Goal: Task Accomplishment & Management: Manage account settings

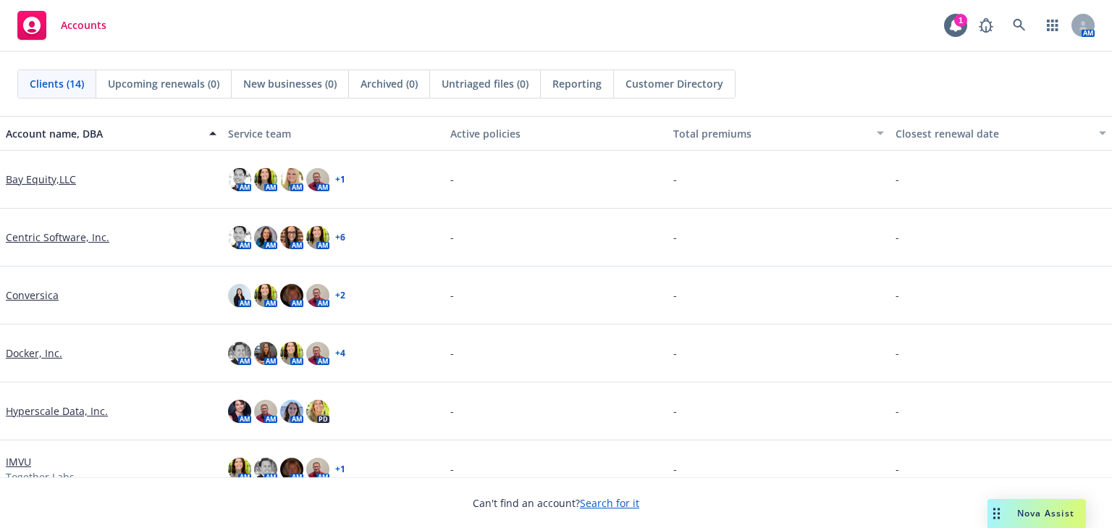
click at [31, 289] on link "Conversica" at bounding box center [32, 294] width 53 height 15
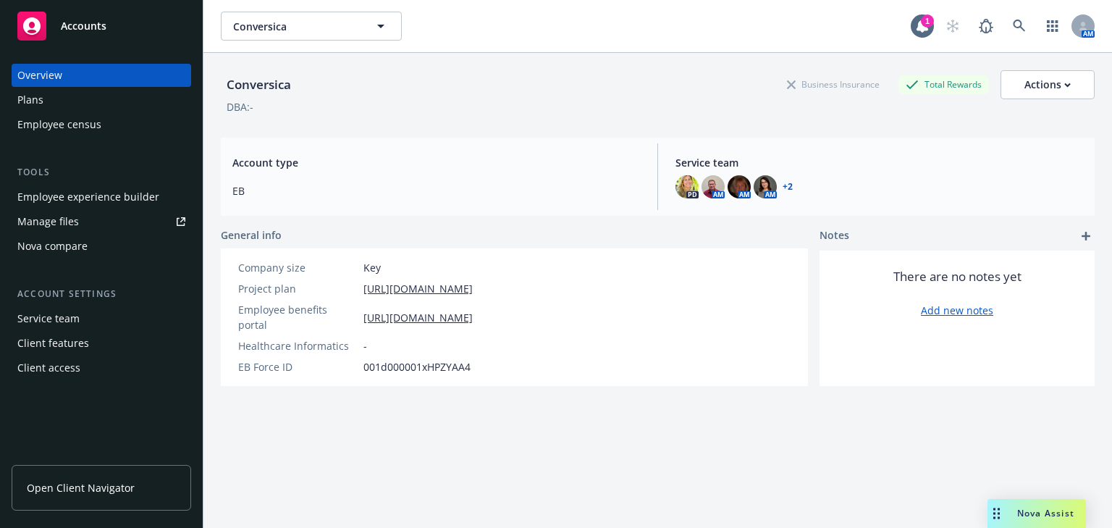
click at [56, 219] on div "Manage files" at bounding box center [48, 221] width 62 height 23
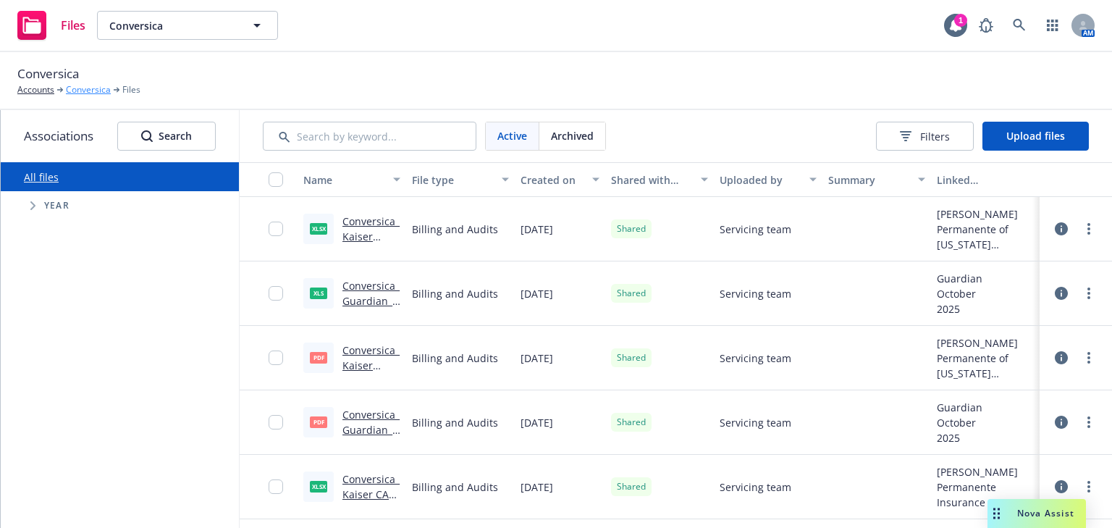
click at [82, 96] on link "Conversica" at bounding box center [88, 89] width 45 height 13
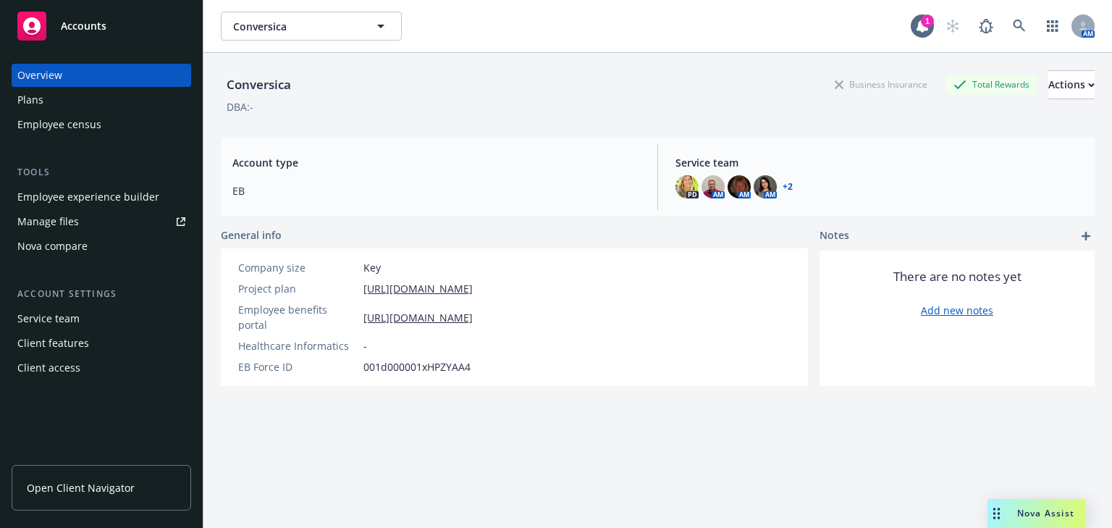
click at [43, 198] on div "Employee experience builder" at bounding box center [88, 196] width 142 height 23
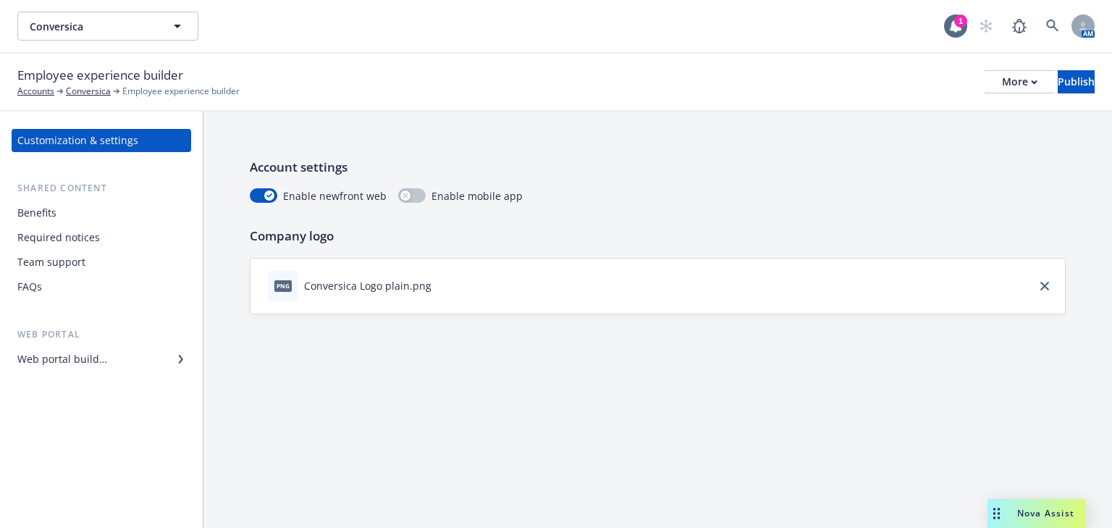
click at [64, 263] on div "Team support" at bounding box center [51, 261] width 68 height 23
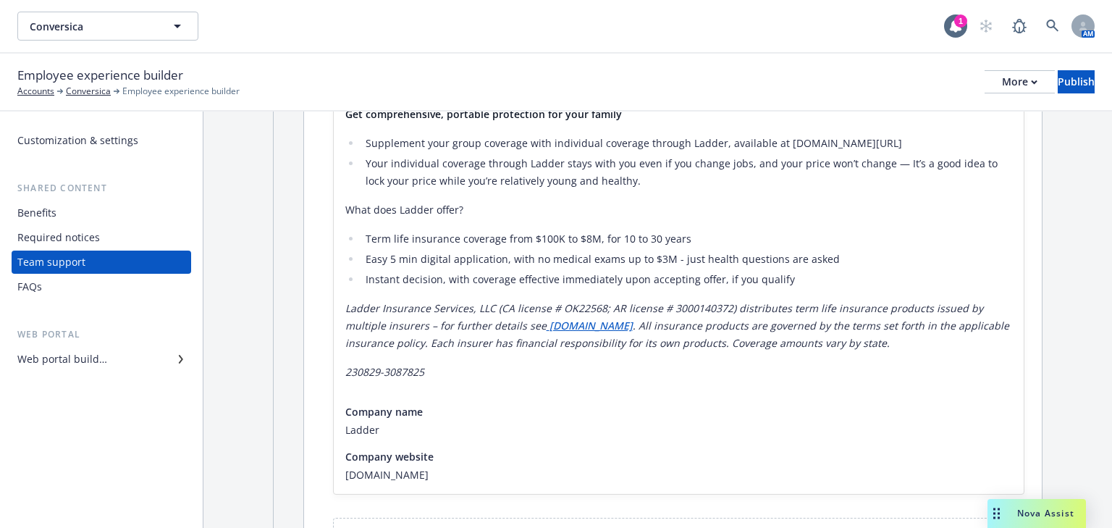
scroll to position [289, 0]
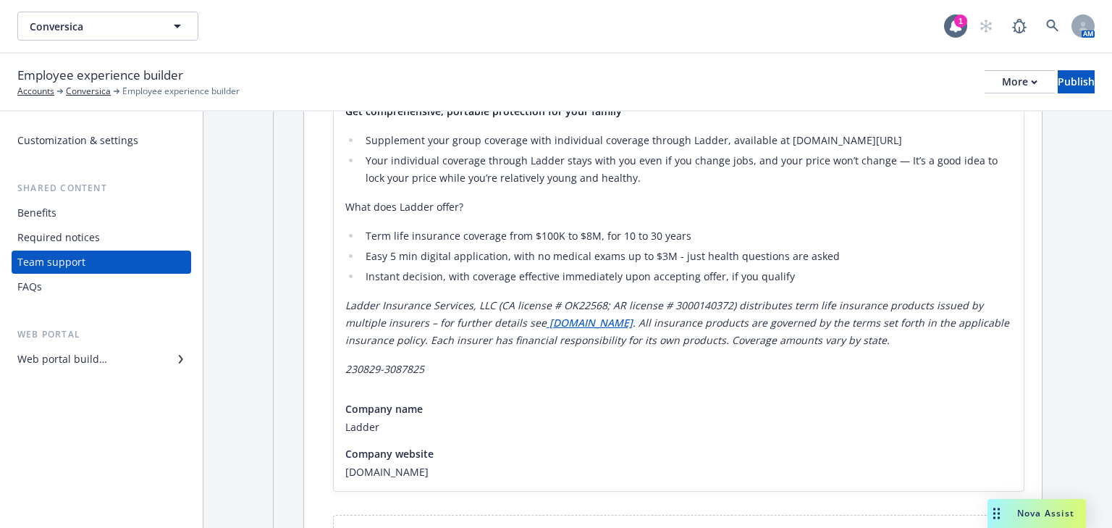
click at [104, 356] on div "Web portal builder" at bounding box center [62, 358] width 90 height 23
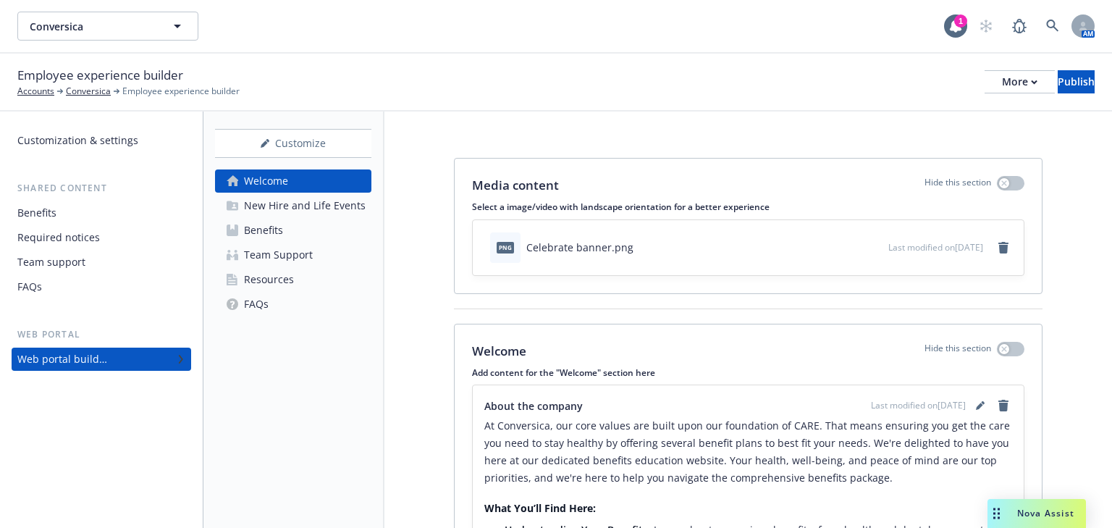
click at [255, 284] on div "Resources" at bounding box center [269, 279] width 50 height 23
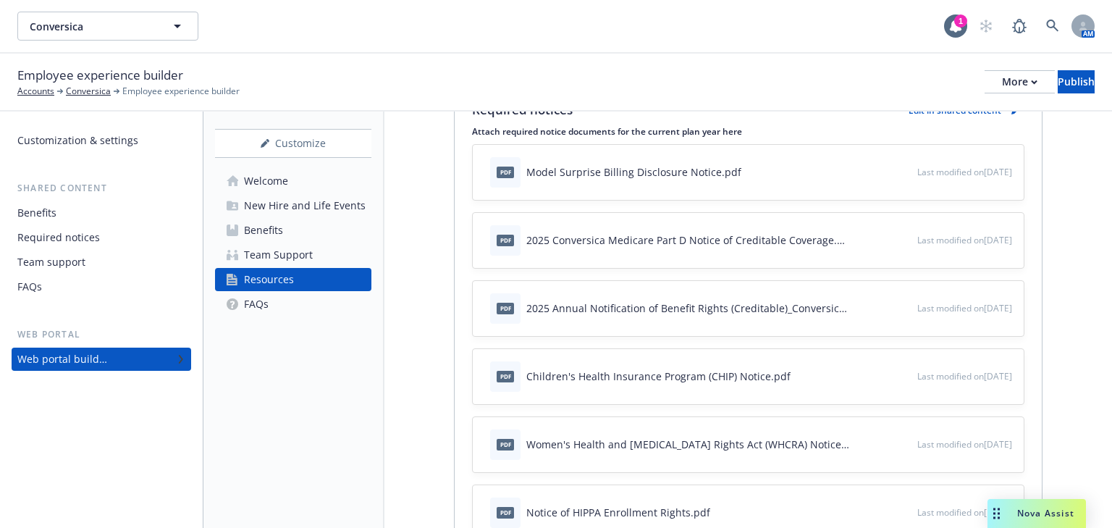
scroll to position [405, 0]
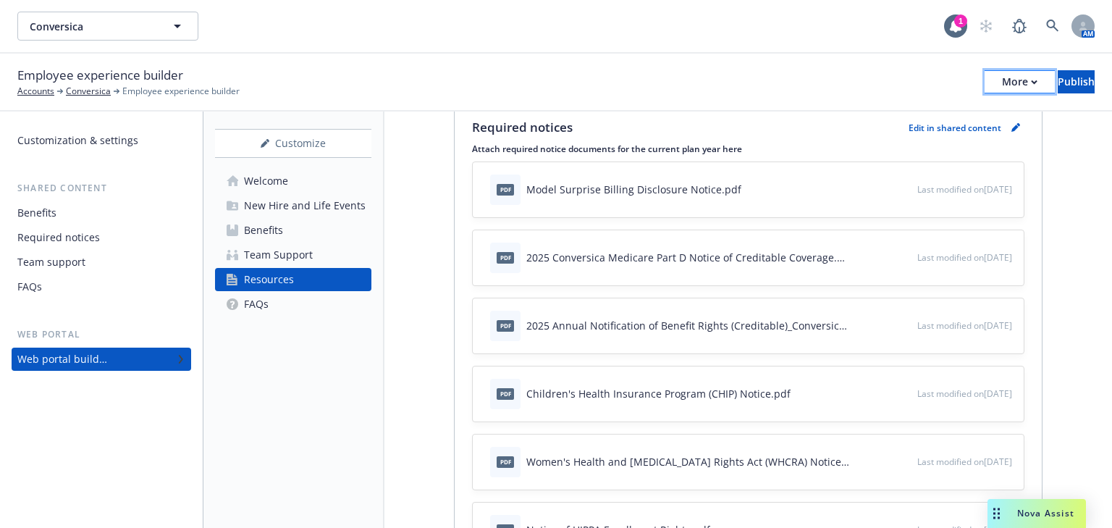
click at [1030, 80] on icon "button" at bounding box center [1033, 82] width 7 height 5
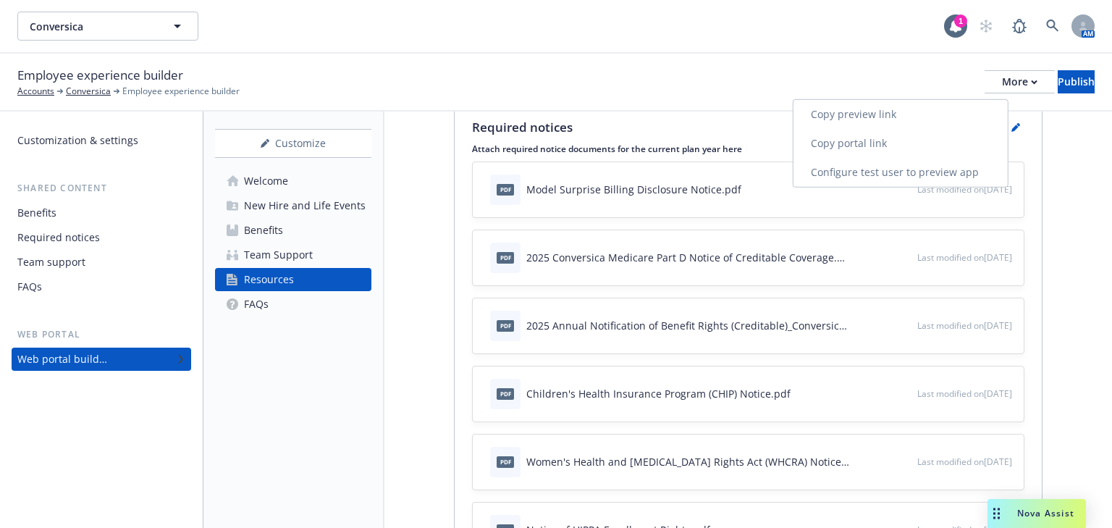
click at [865, 116] on link "Copy preview link" at bounding box center [900, 114] width 214 height 29
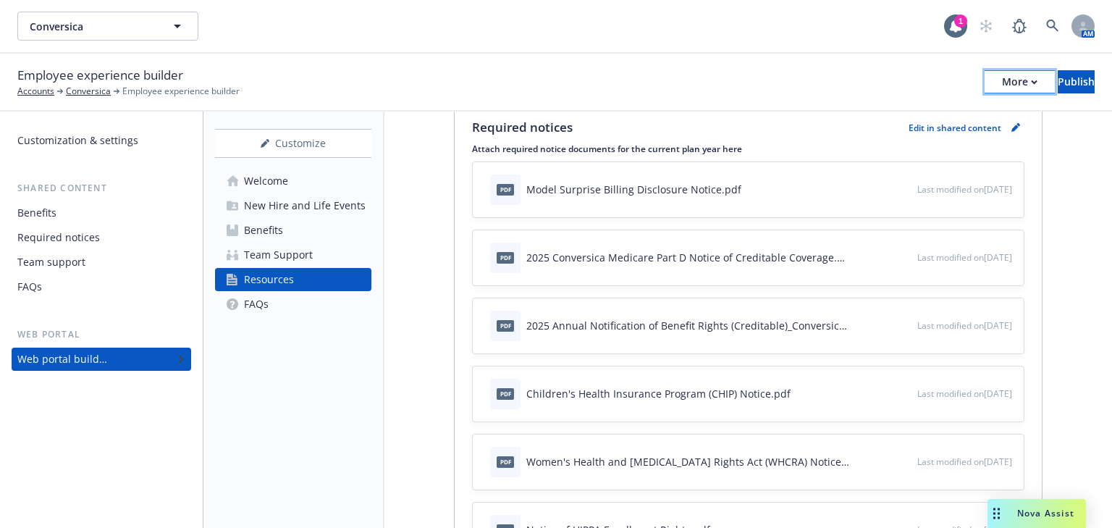
click at [997, 80] on button "More" at bounding box center [1019, 81] width 70 height 23
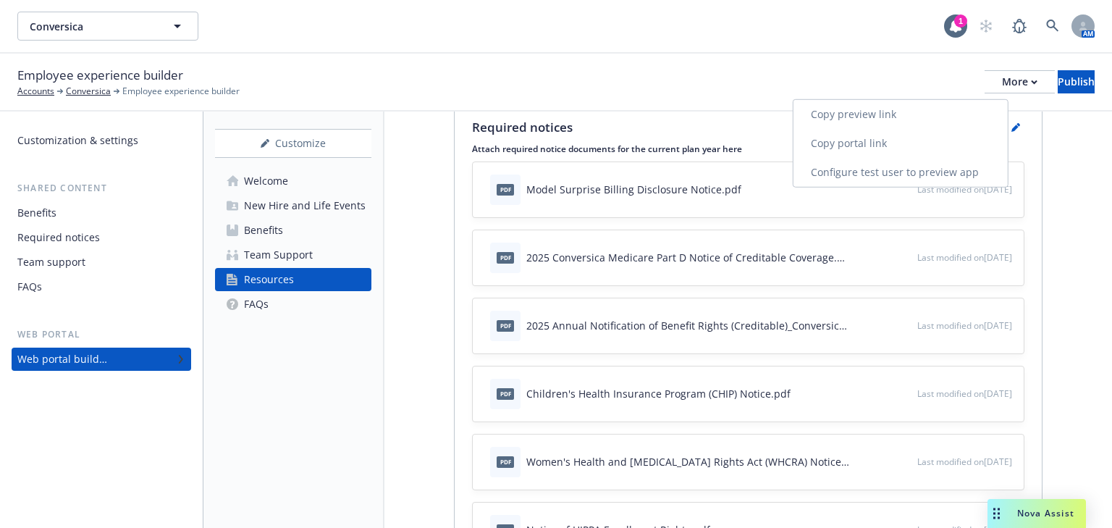
click at [873, 139] on link "Copy portal link" at bounding box center [900, 143] width 214 height 29
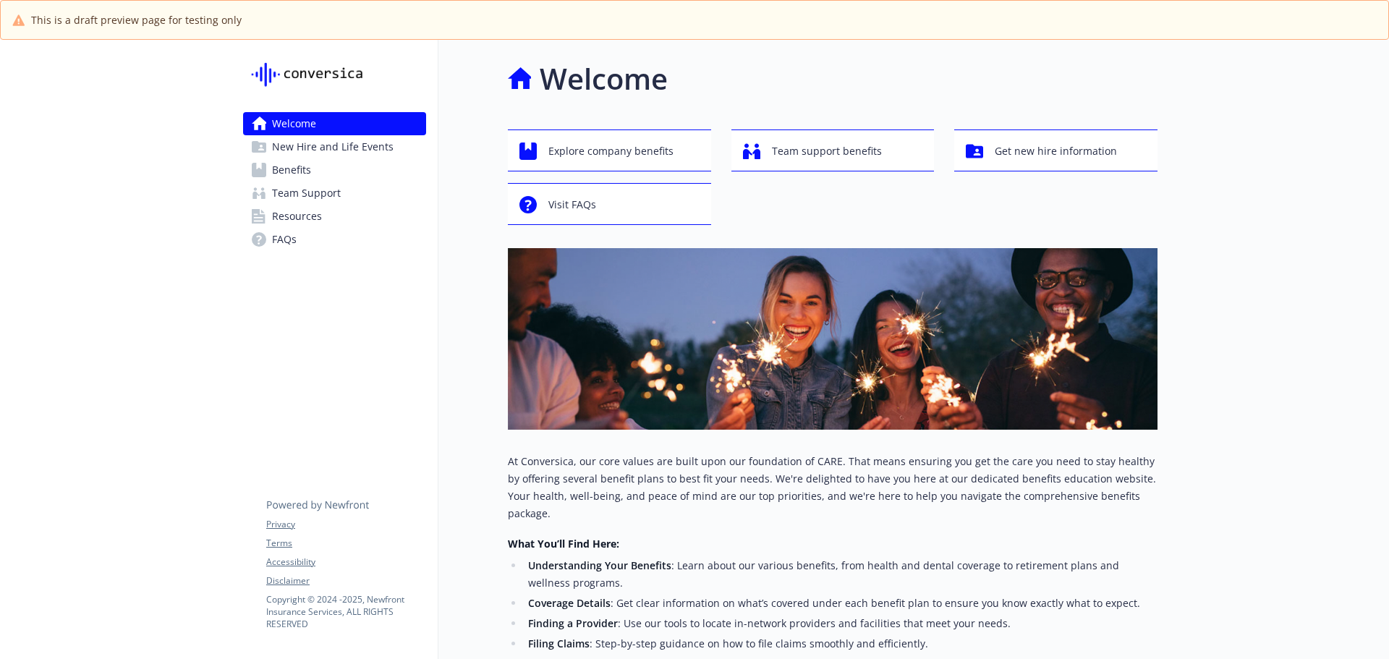
click at [305, 211] on span "Resources" at bounding box center [297, 216] width 50 height 23
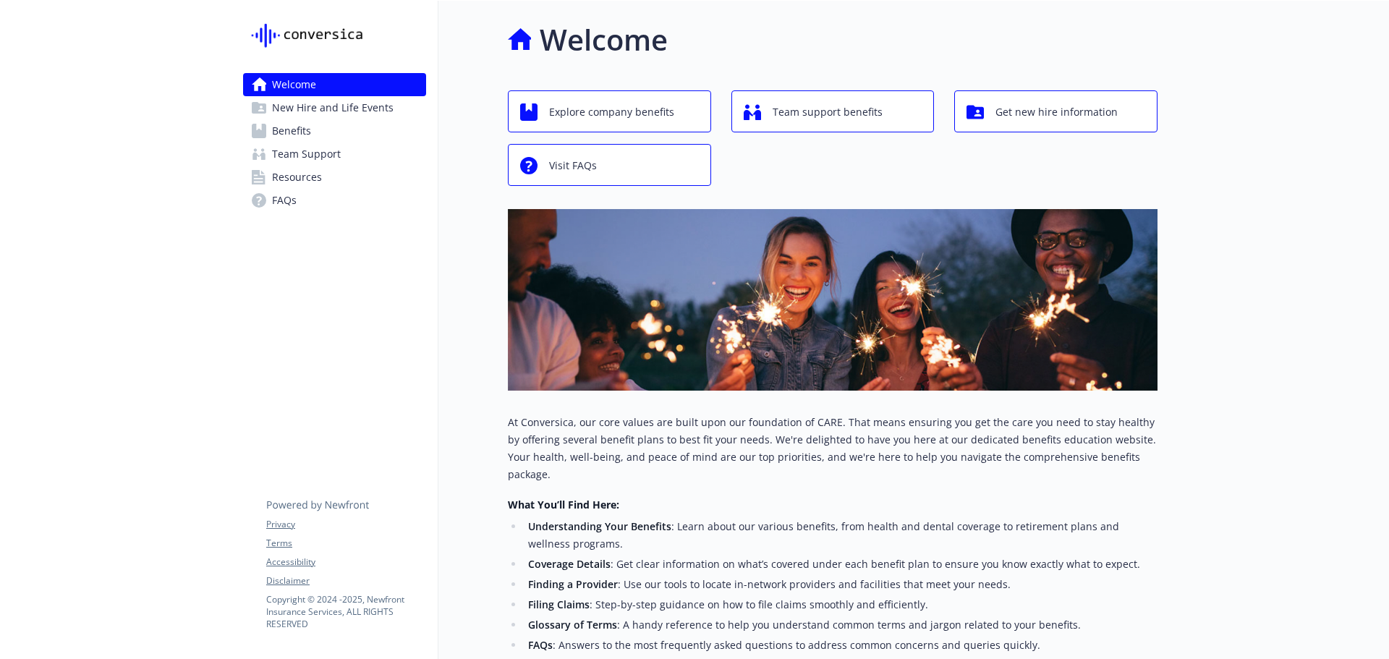
click at [305, 182] on span "Resources" at bounding box center [297, 177] width 50 height 23
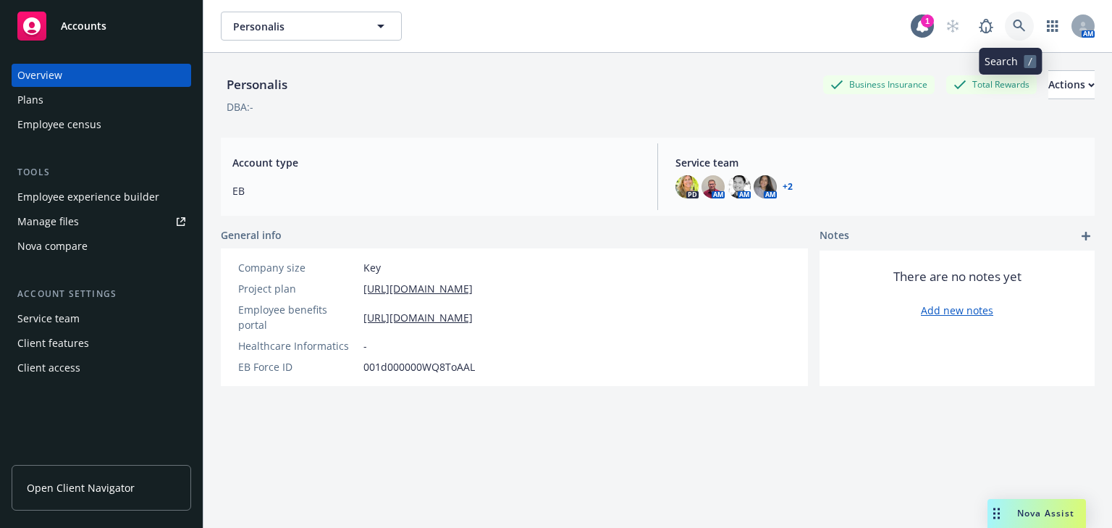
click at [1012, 27] on icon at bounding box center [1018, 26] width 12 height 12
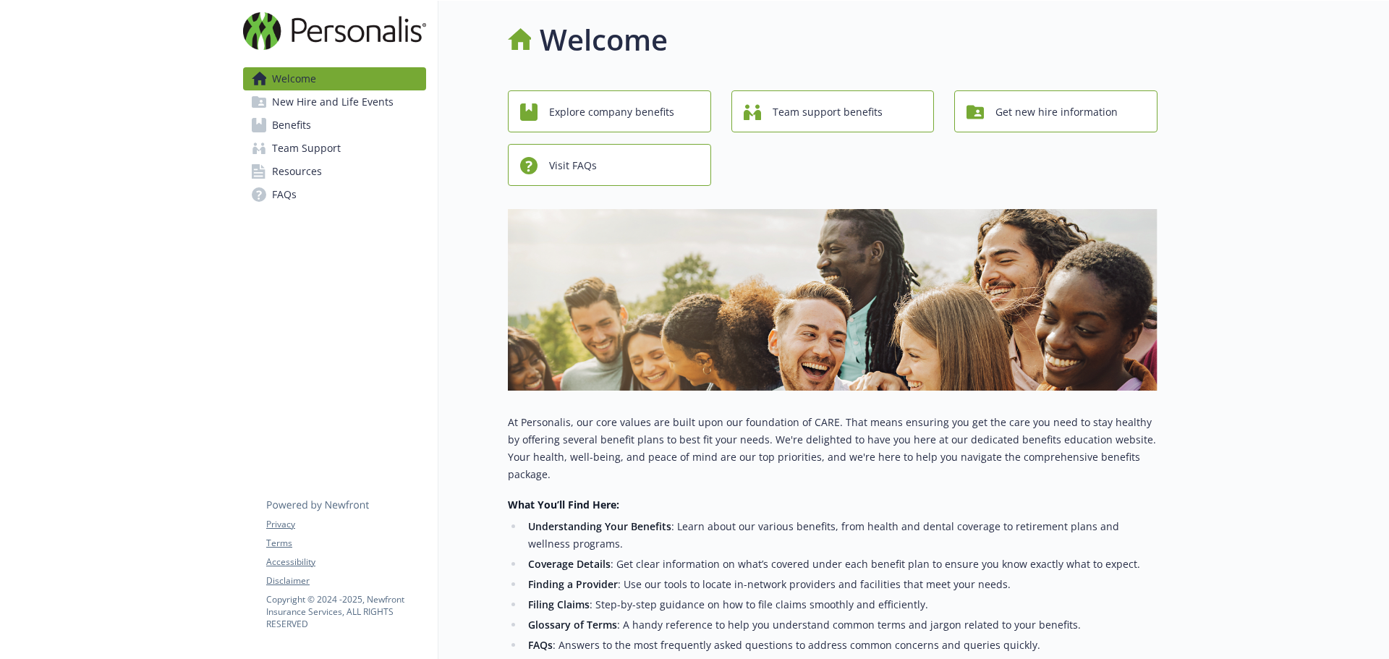
click at [308, 170] on span "Resources" at bounding box center [297, 171] width 50 height 23
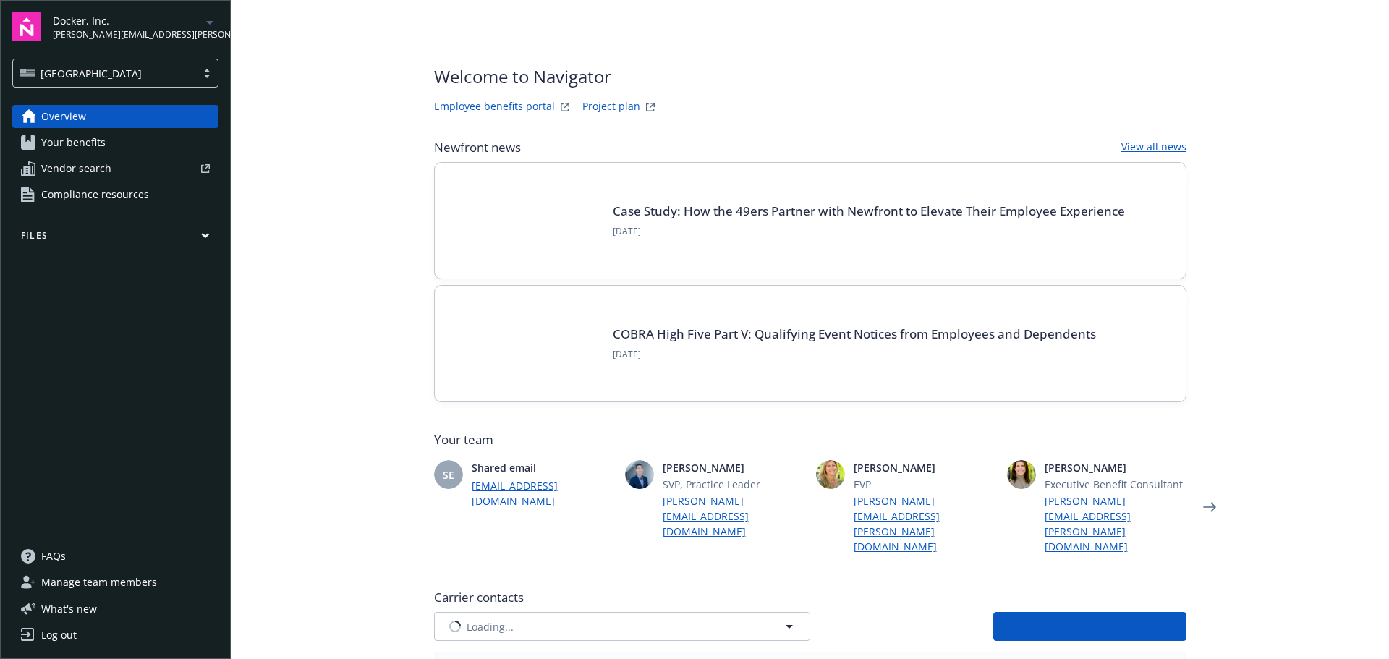
type input "AIG American General Life Insurance Company"
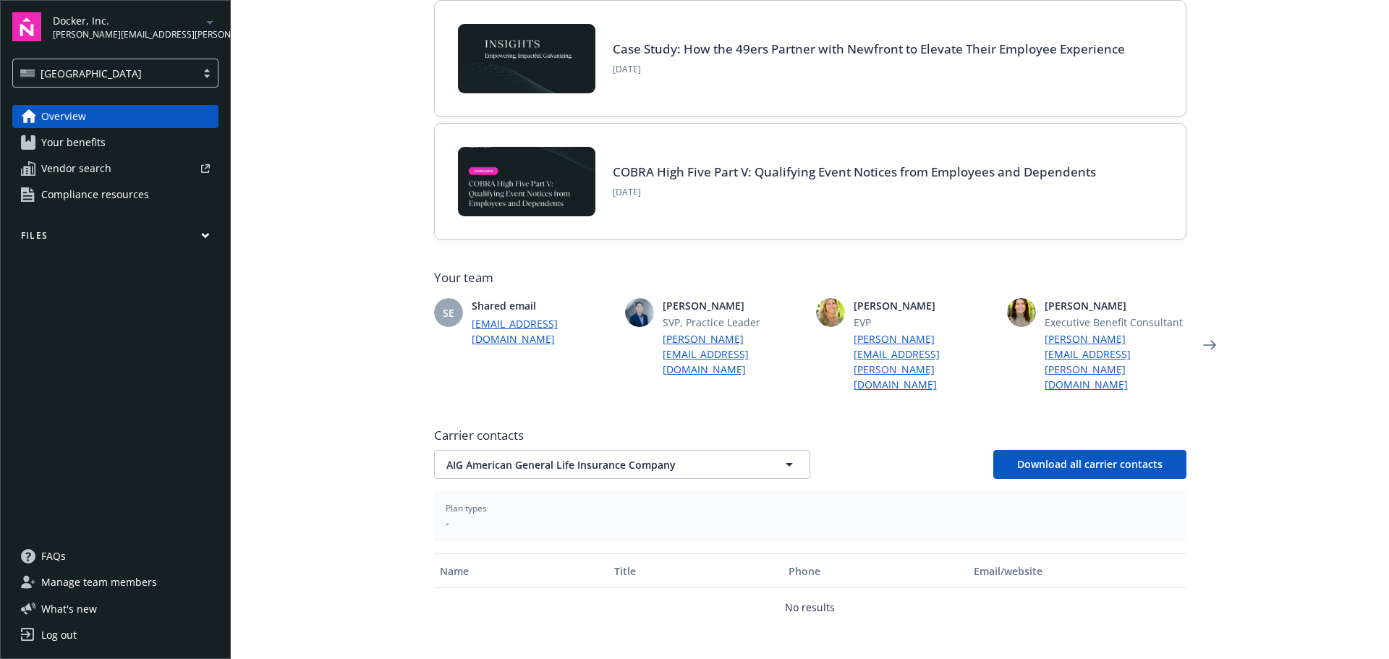
scroll to position [263, 0]
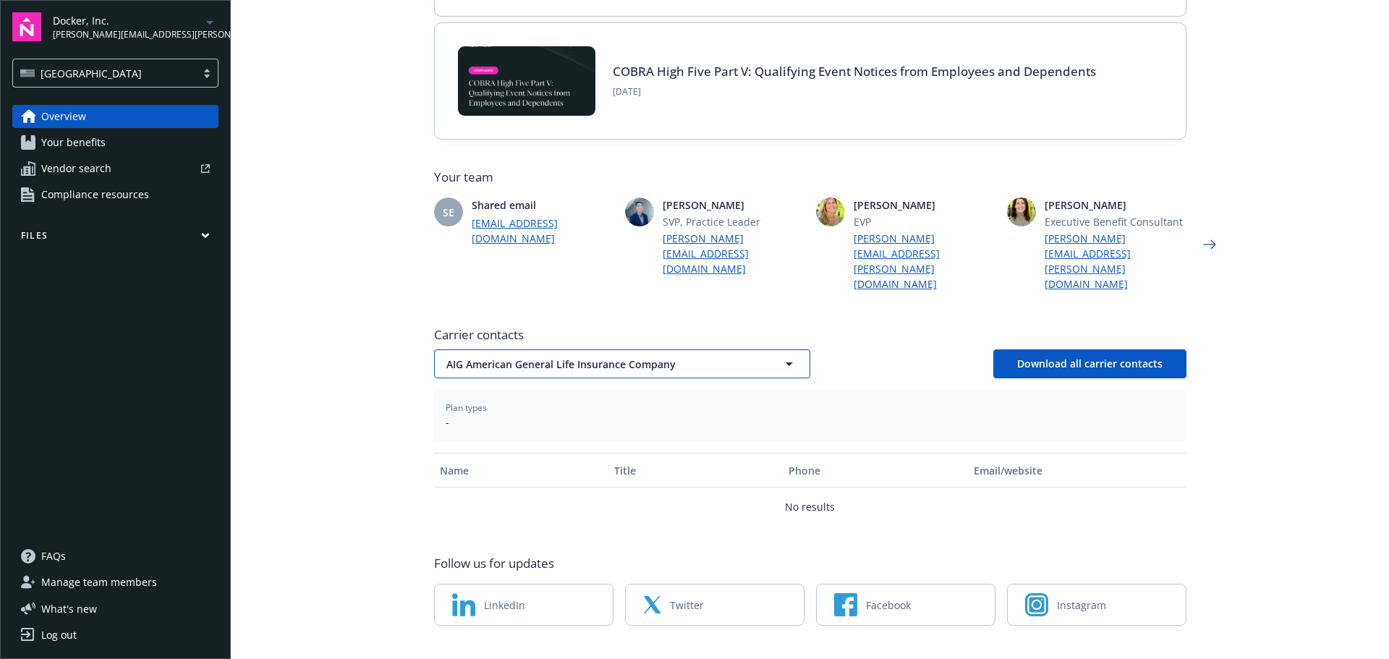
click at [751, 350] on button "AIG American General Life Insurance Company" at bounding box center [622, 364] width 376 height 29
drag, startPoint x: 656, startPoint y: 345, endPoint x: 643, endPoint y: 345, distance: 13.0
click at [656, 350] on button "AIG American General Life Insurance Company" at bounding box center [622, 364] width 376 height 29
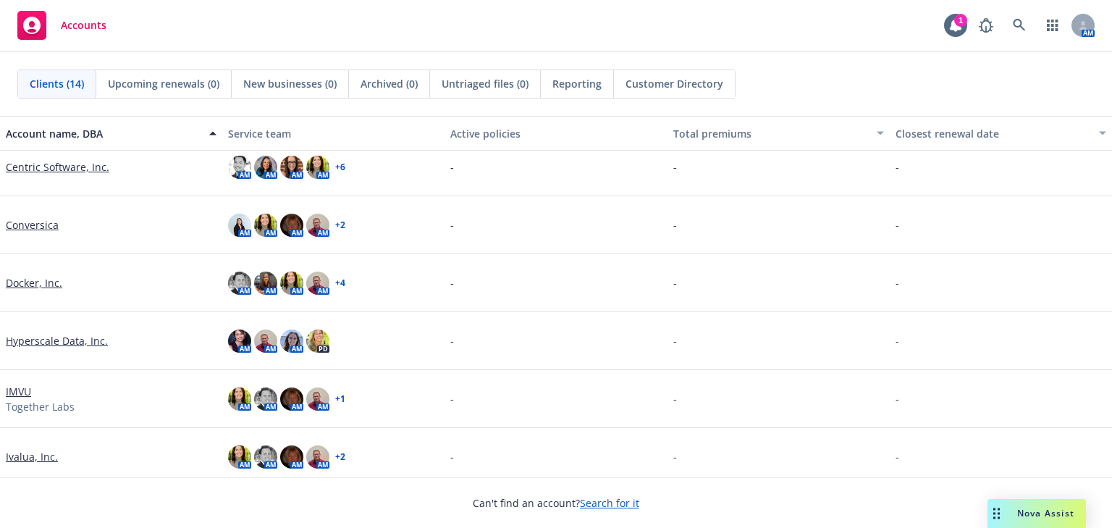
scroll to position [116, 0]
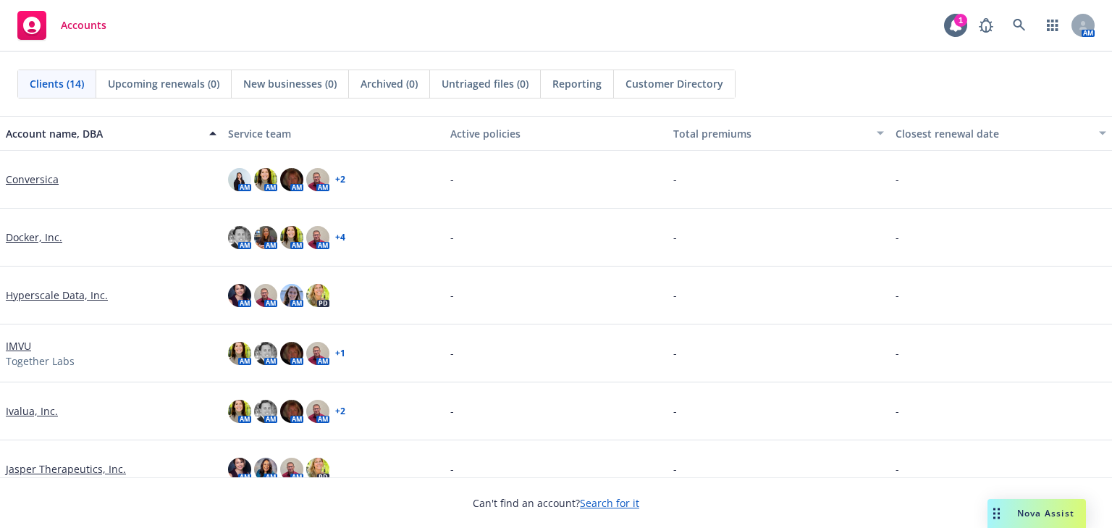
click at [29, 237] on link "Docker, Inc." at bounding box center [34, 236] width 56 height 15
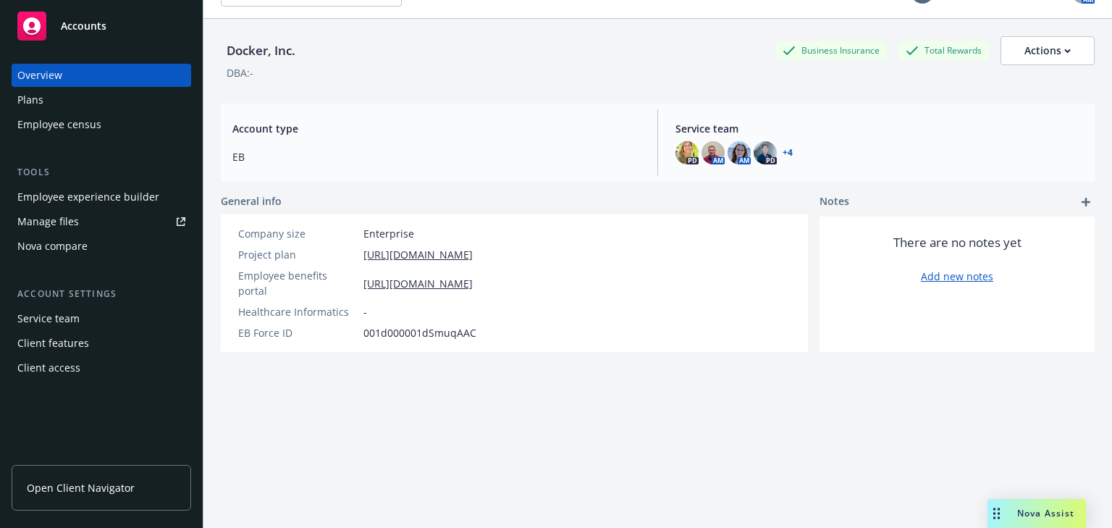
scroll to position [52, 0]
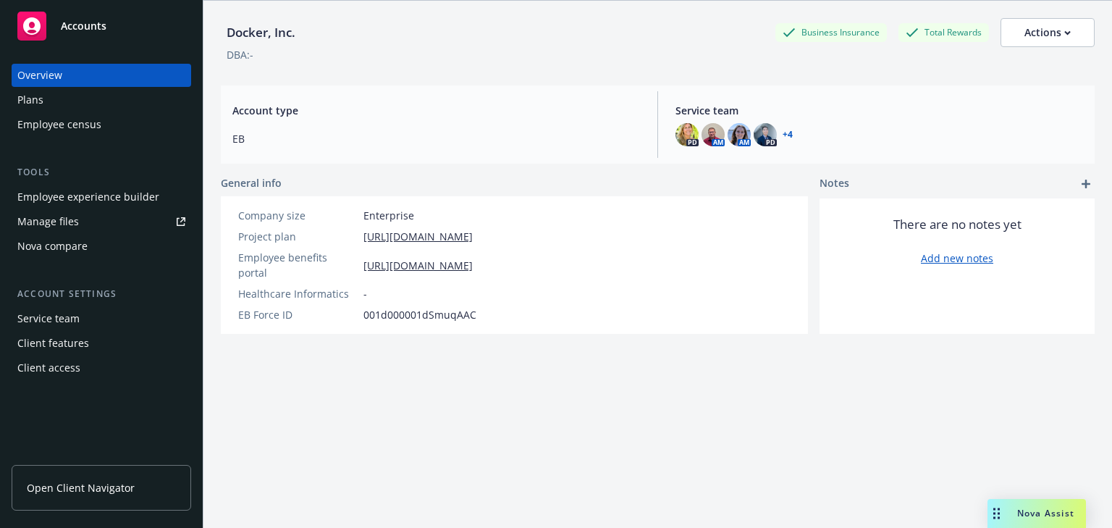
click at [69, 483] on span "Open Client Navigator" at bounding box center [81, 487] width 108 height 15
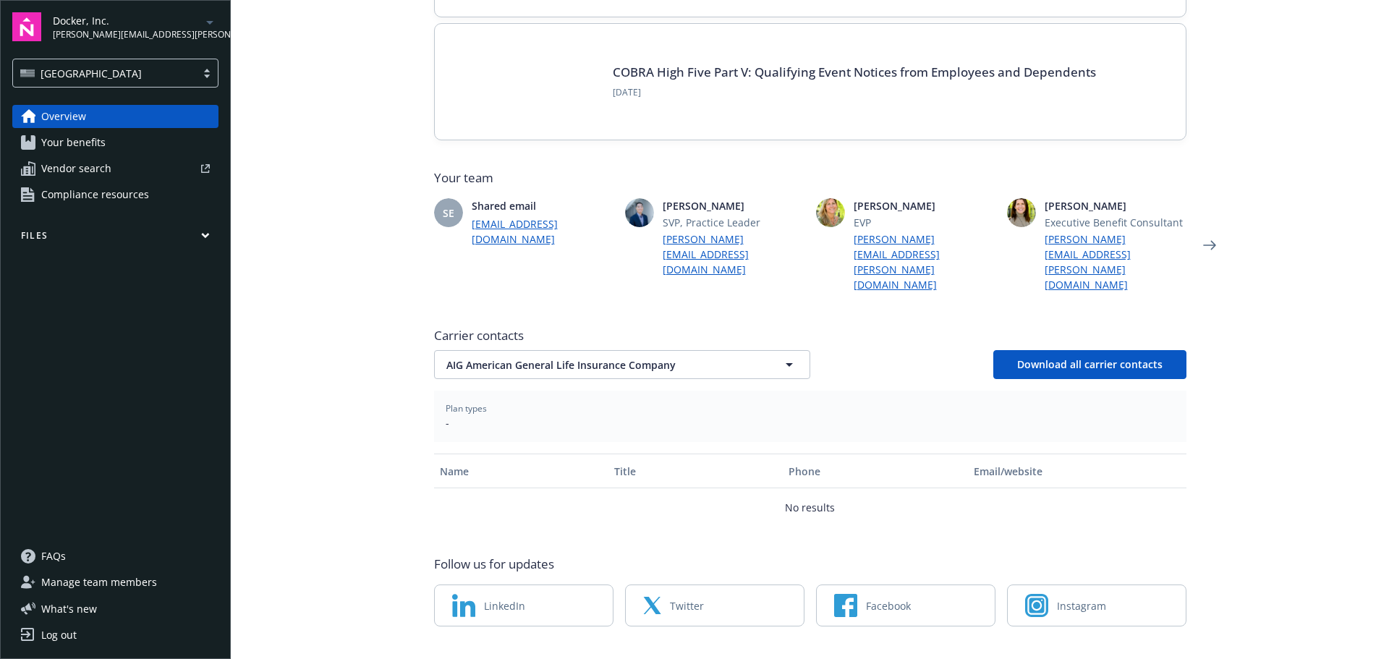
scroll to position [263, 0]
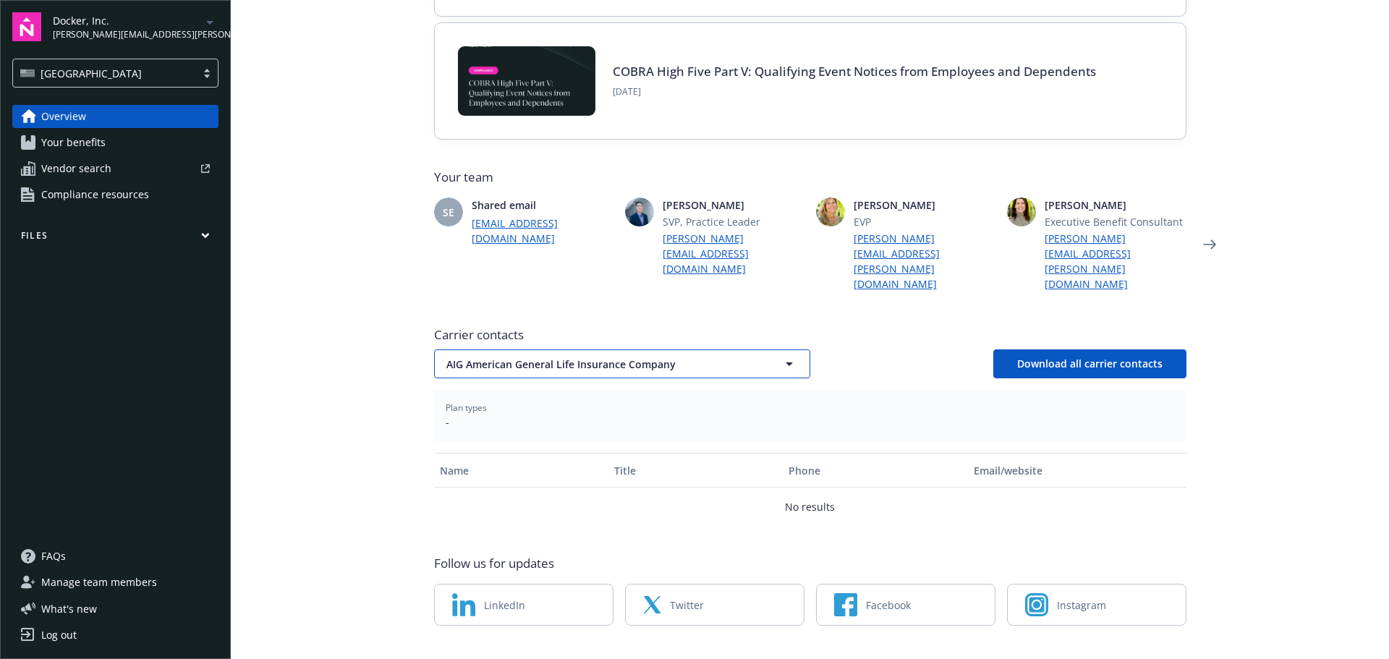
click at [514, 357] on span "AIG American General Life Insurance Company" at bounding box center [597, 364] width 301 height 15
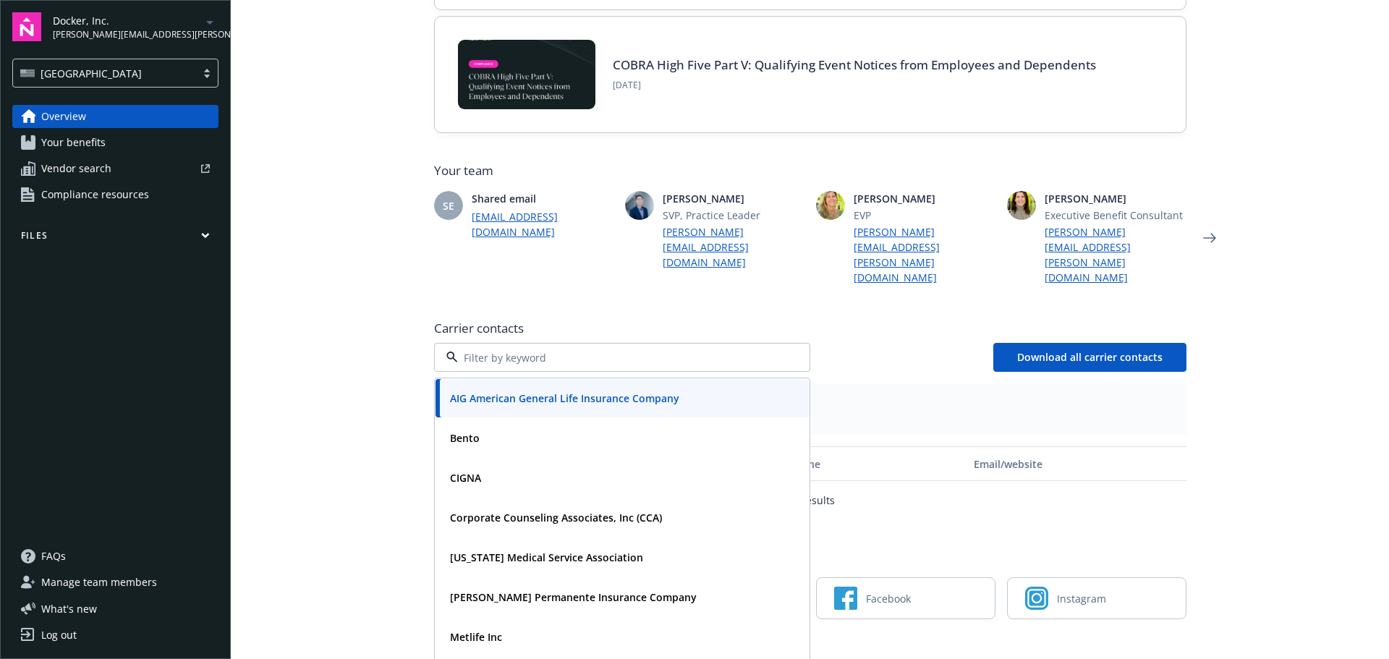
scroll to position [248, 0]
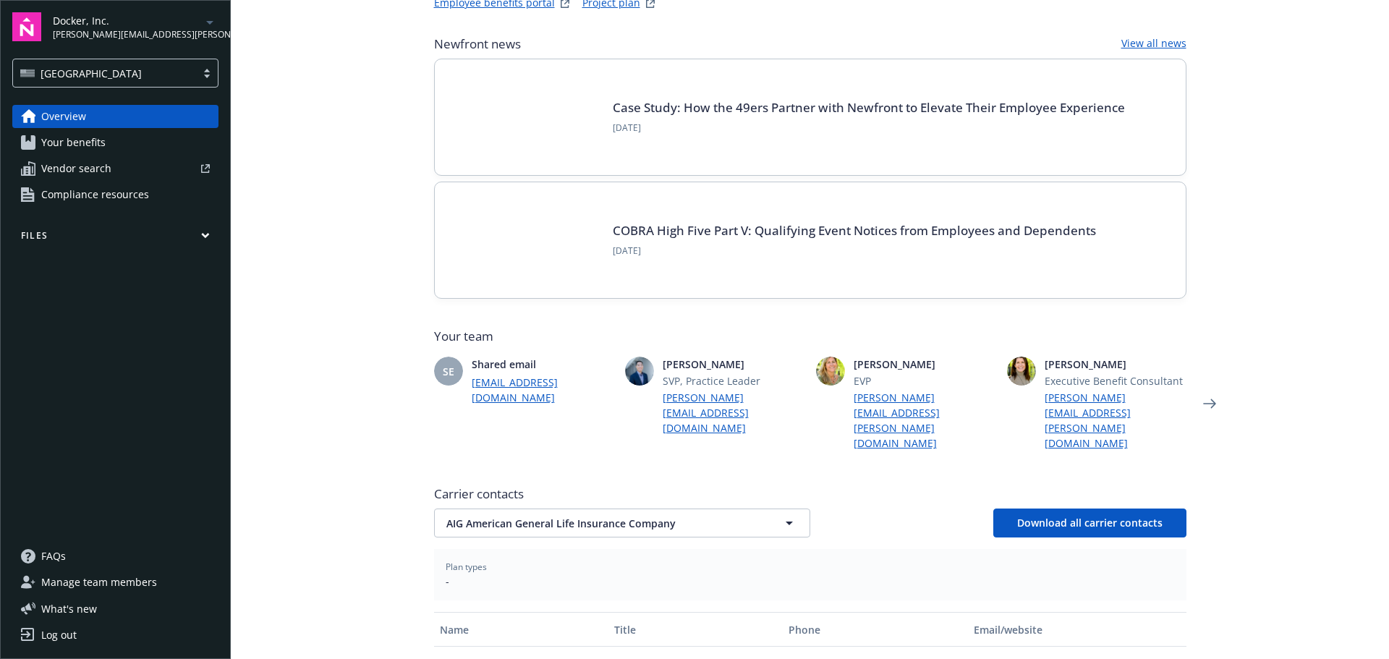
scroll to position [263, 0]
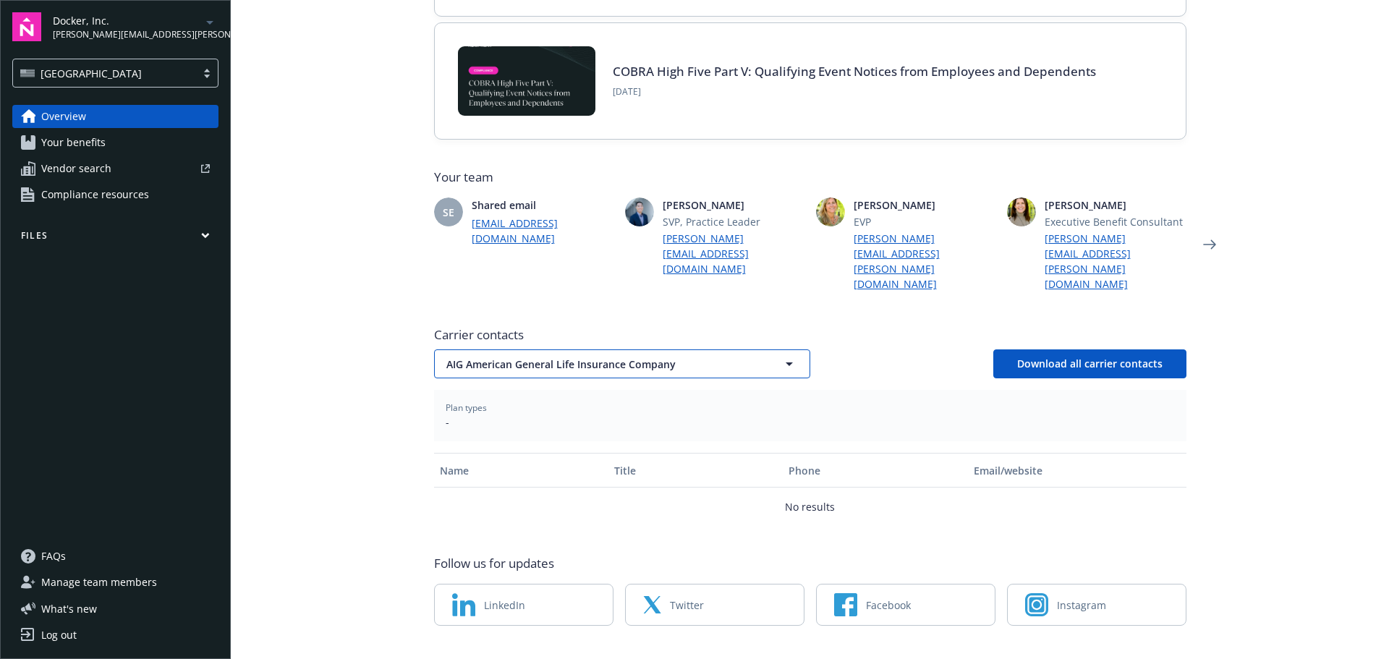
click at [462, 357] on span "AIG American General Life Insurance Company" at bounding box center [597, 364] width 301 height 15
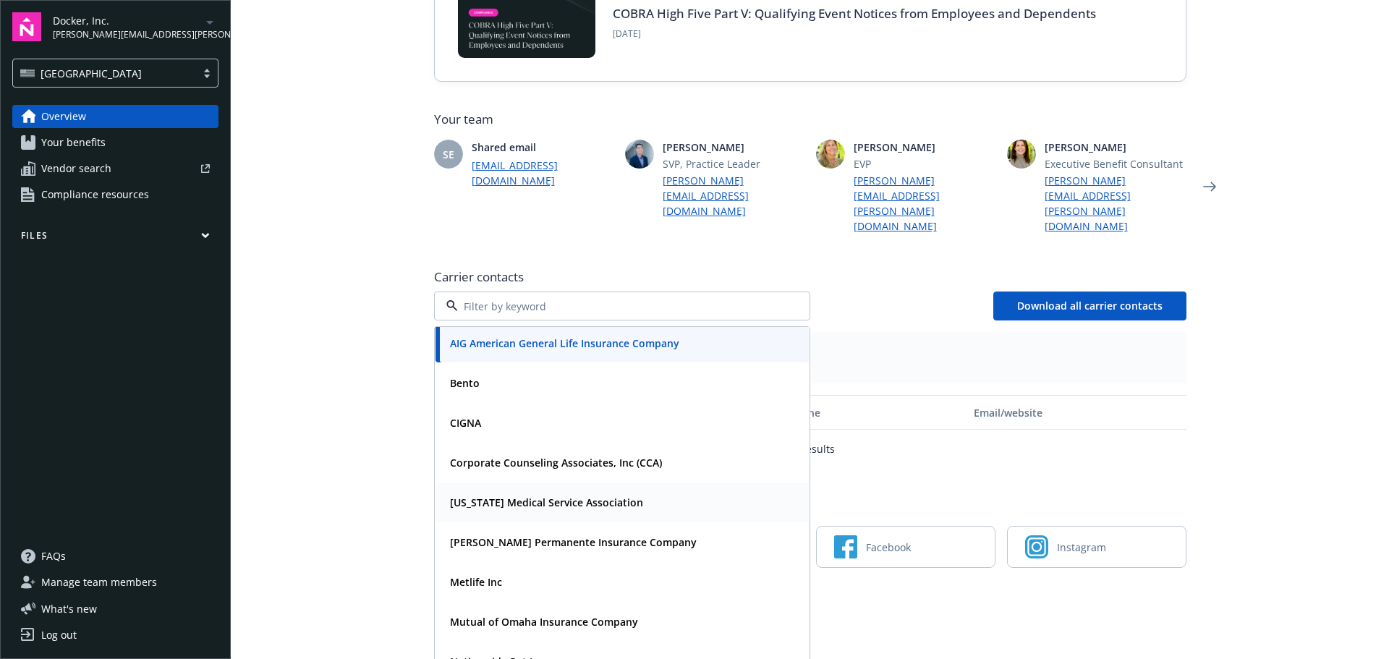
scroll to position [0, 0]
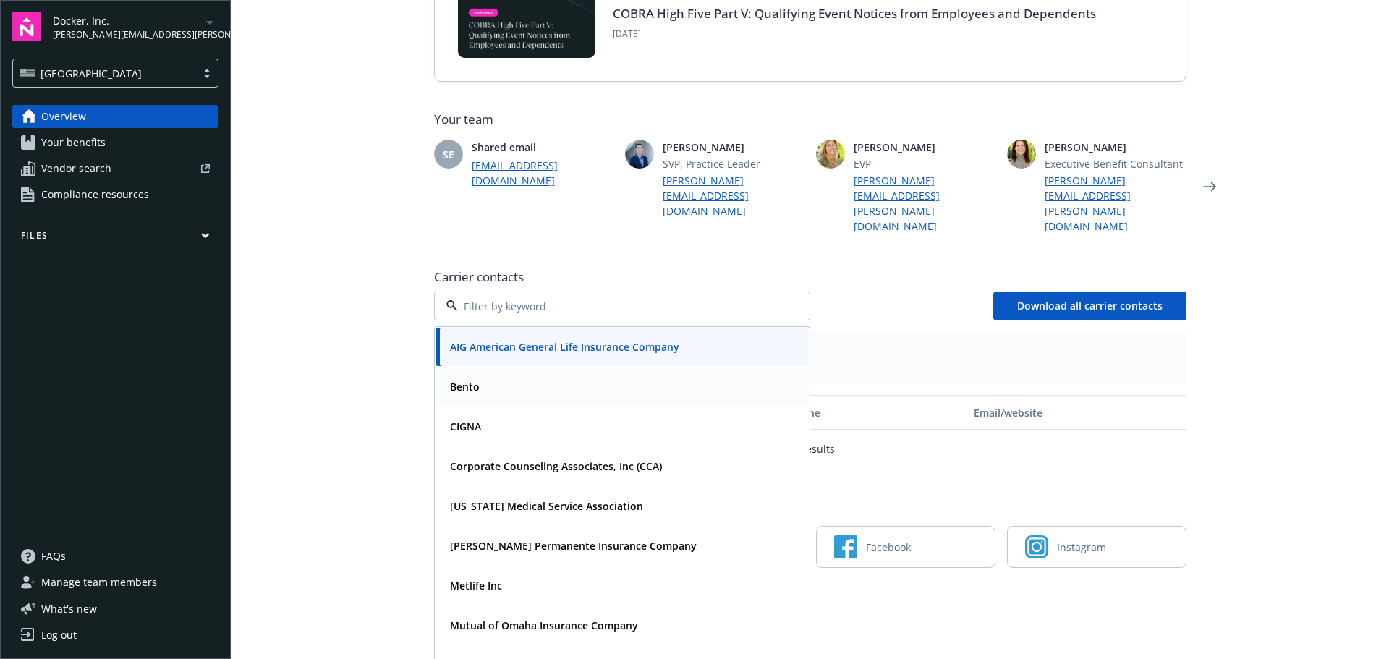
click at [458, 380] on strong "Bento" at bounding box center [465, 387] width 30 height 14
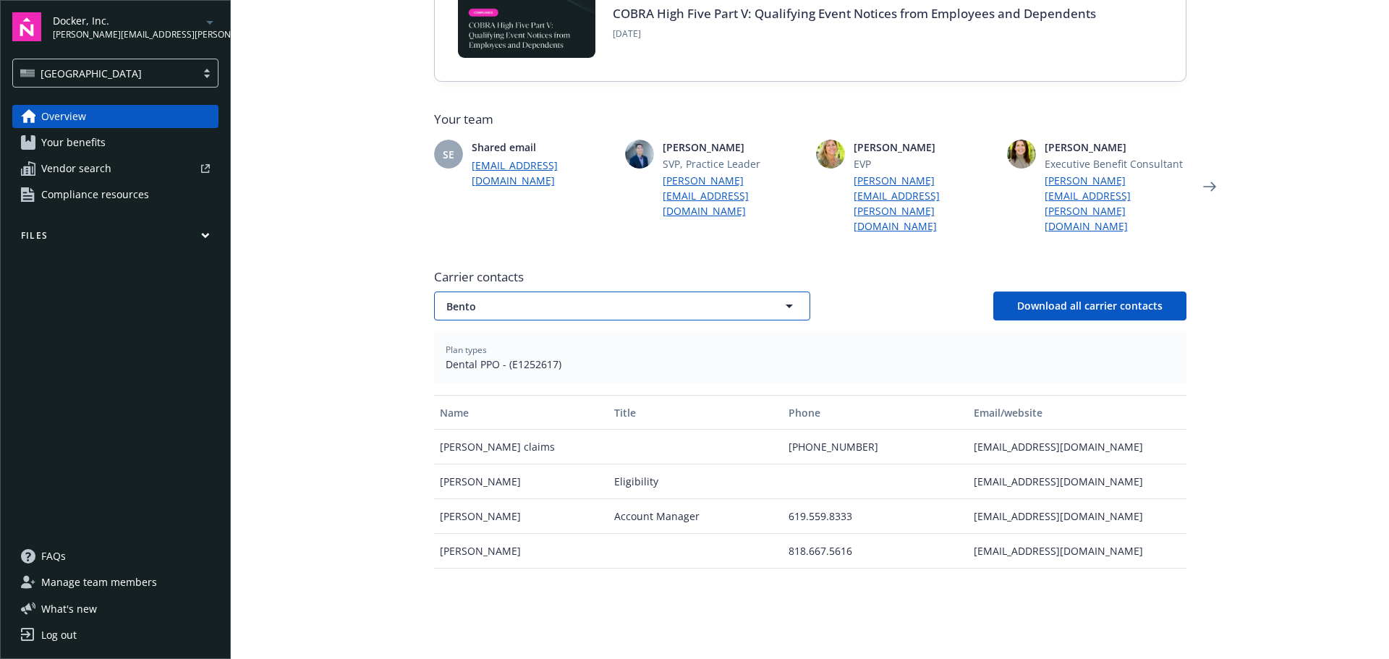
click at [475, 299] on span "Bento" at bounding box center [597, 306] width 301 height 15
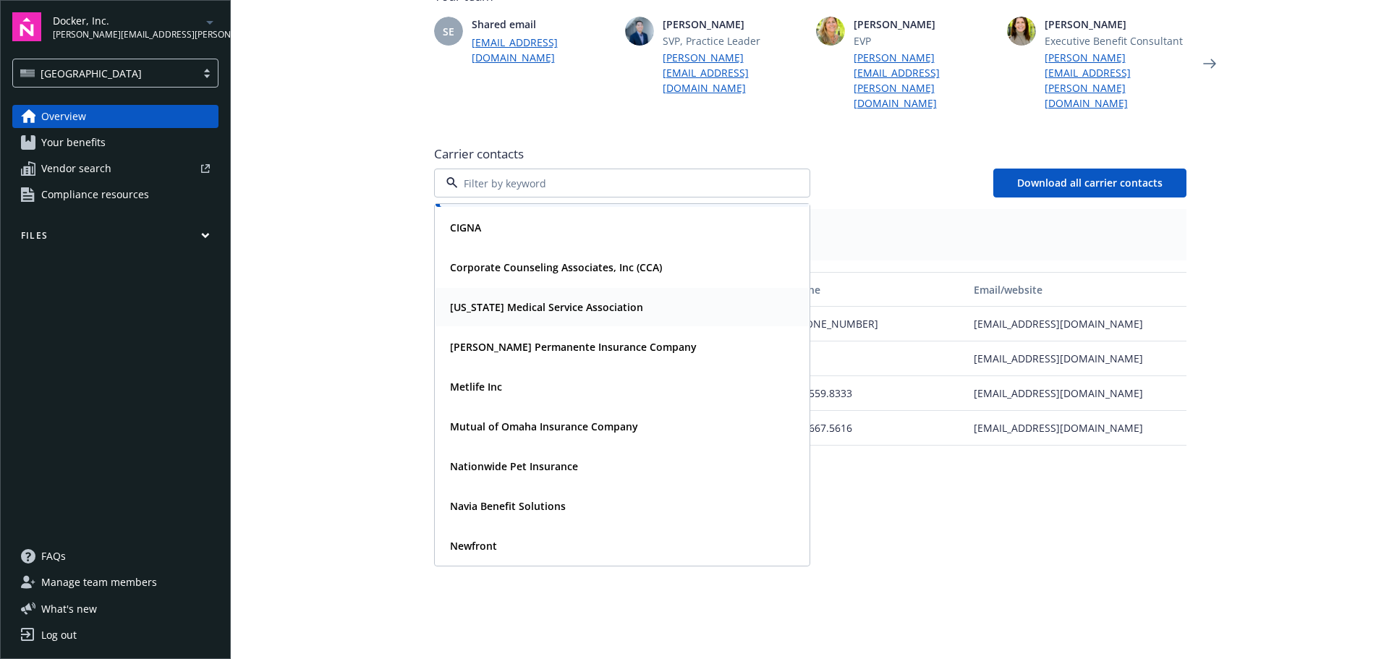
scroll to position [548, 0]
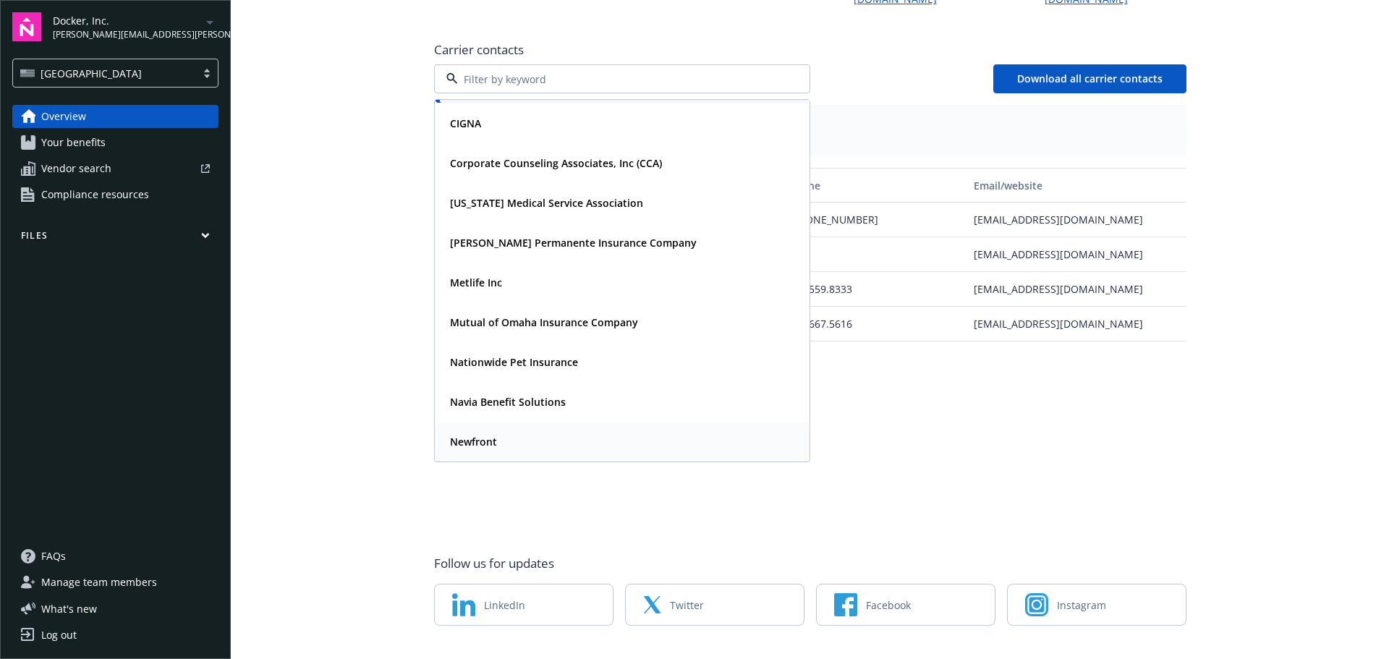
click at [475, 435] on strong "Newfront" at bounding box center [473, 442] width 47 height 14
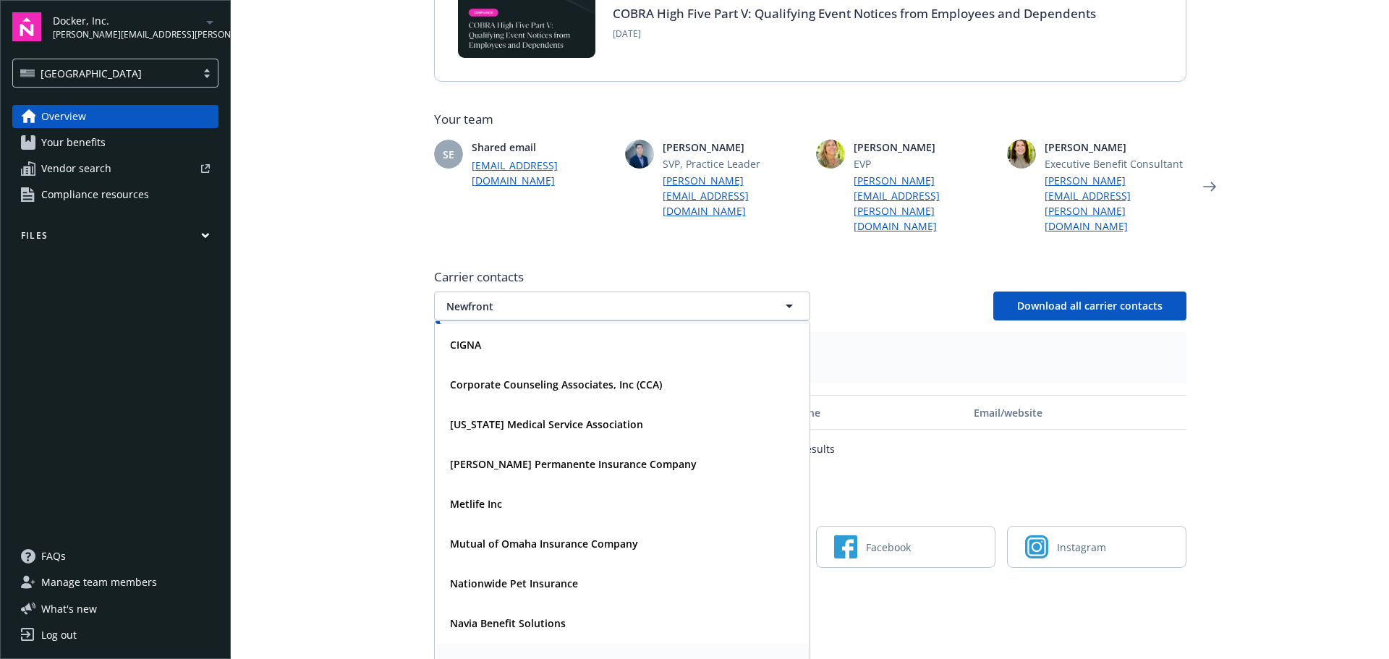
scroll to position [263, 0]
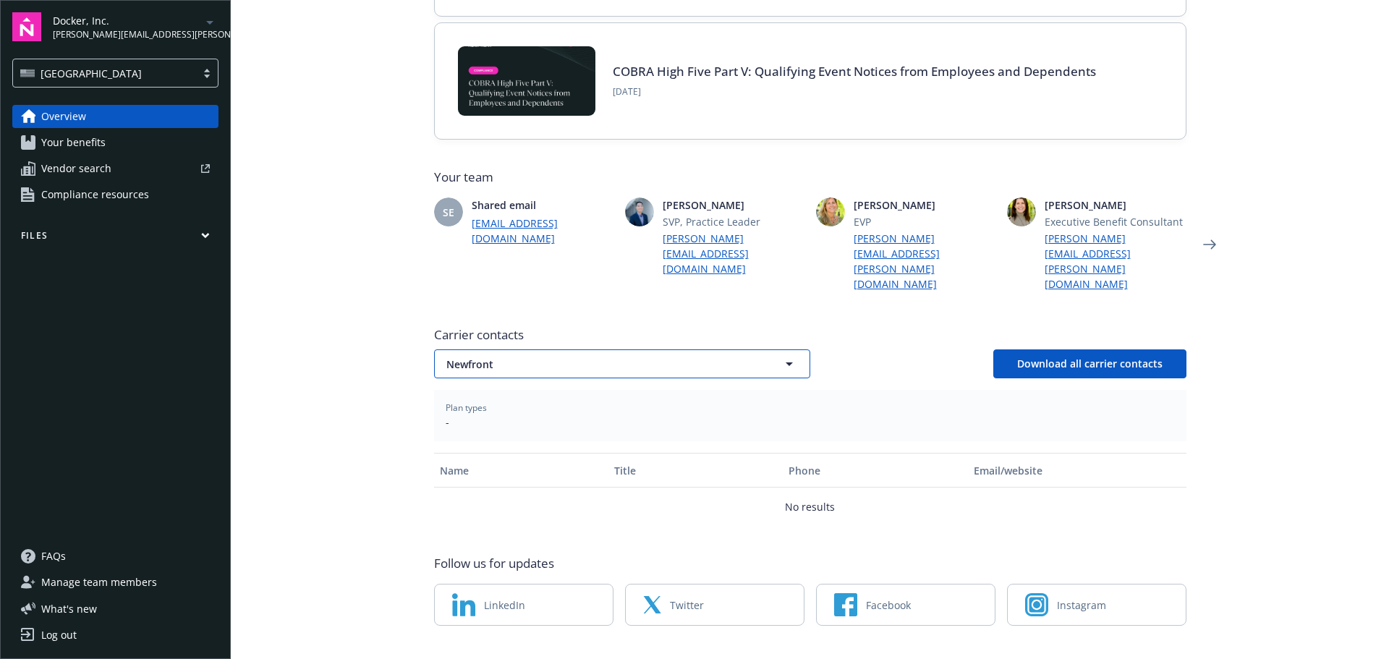
click at [491, 350] on button "Newfront" at bounding box center [622, 364] width 376 height 29
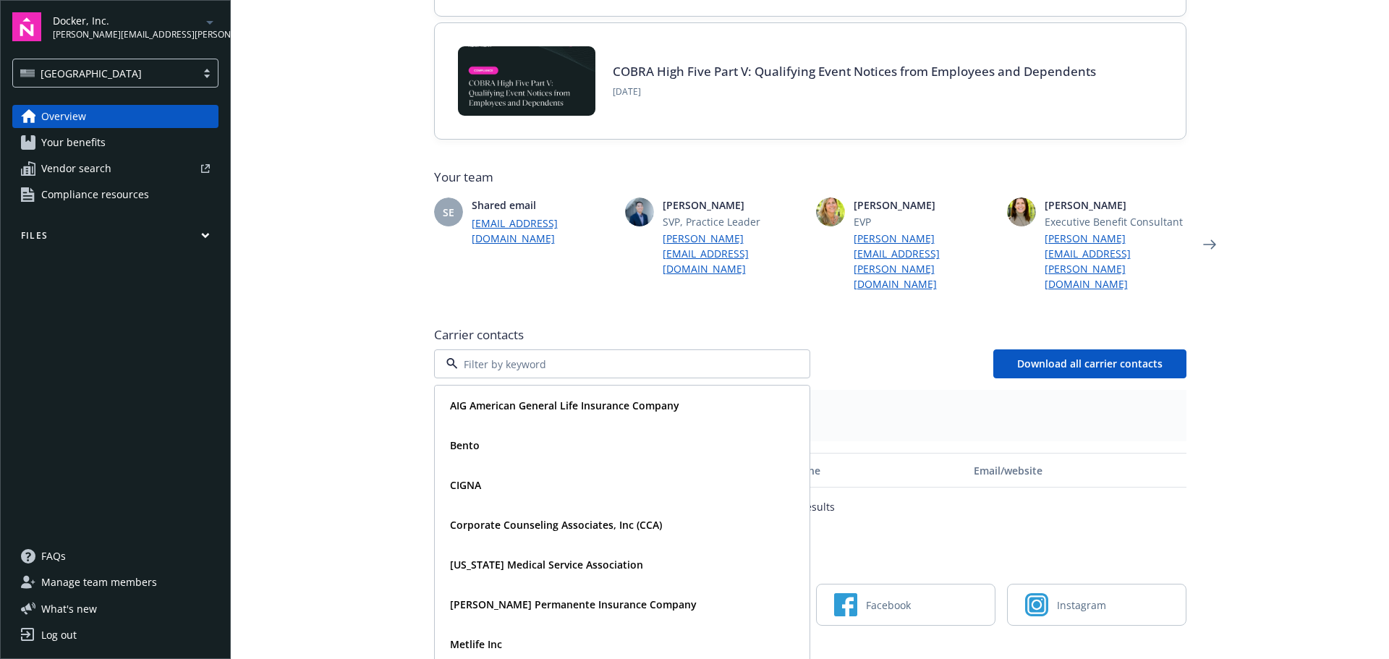
scroll to position [76, 0]
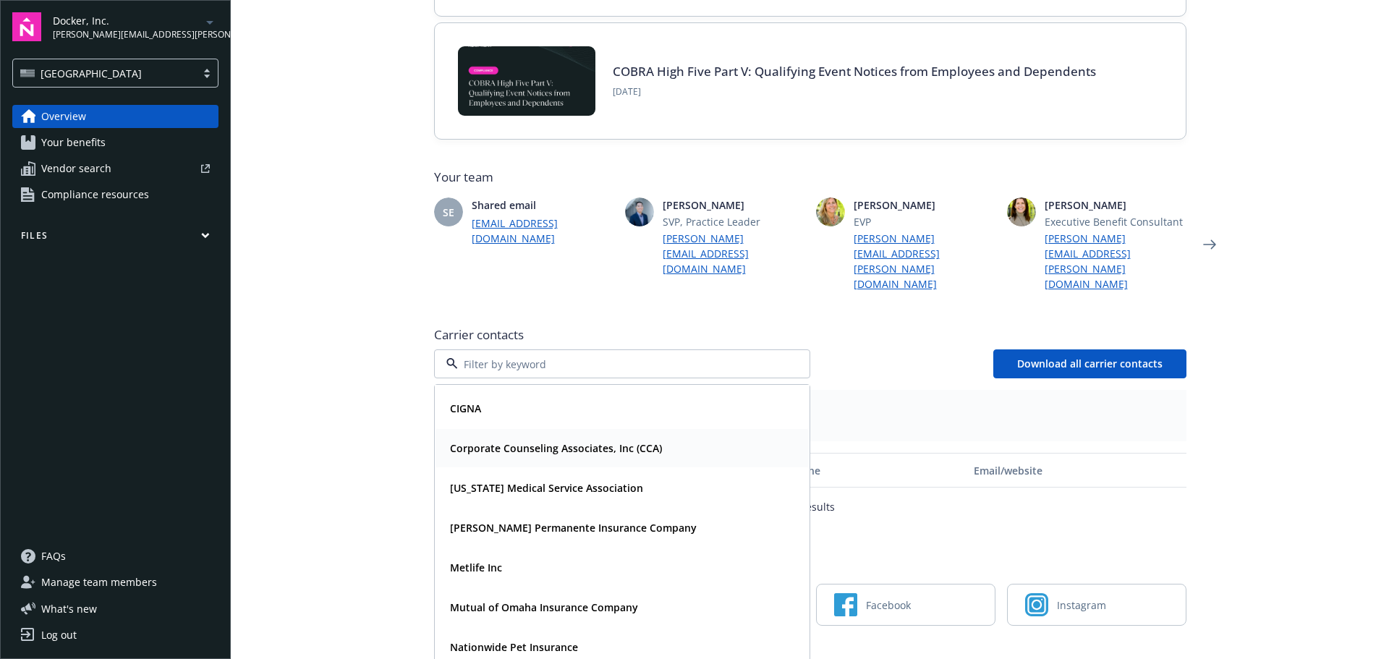
click at [469, 441] on strong "Corporate Counseling Associates, Inc (CCA)" at bounding box center [556, 448] width 212 height 14
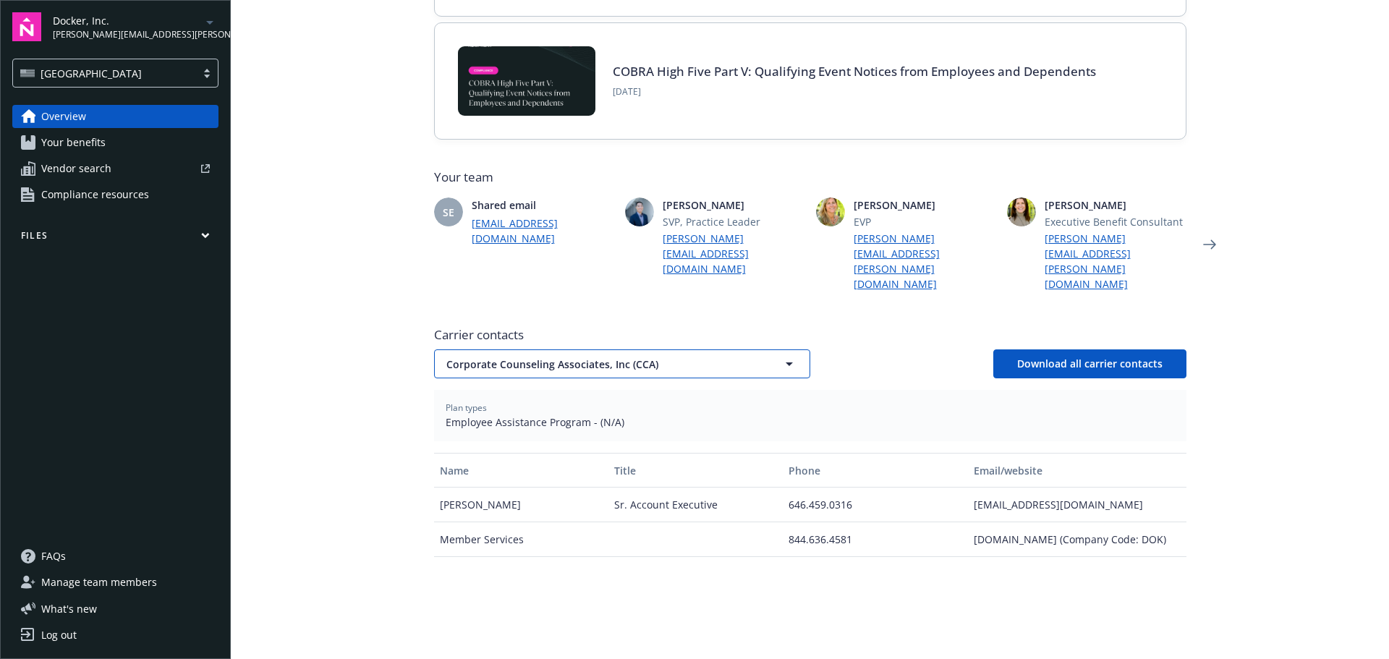
click at [472, 350] on button "Corporate Counseling Associates, Inc (CCA)" at bounding box center [622, 364] width 376 height 29
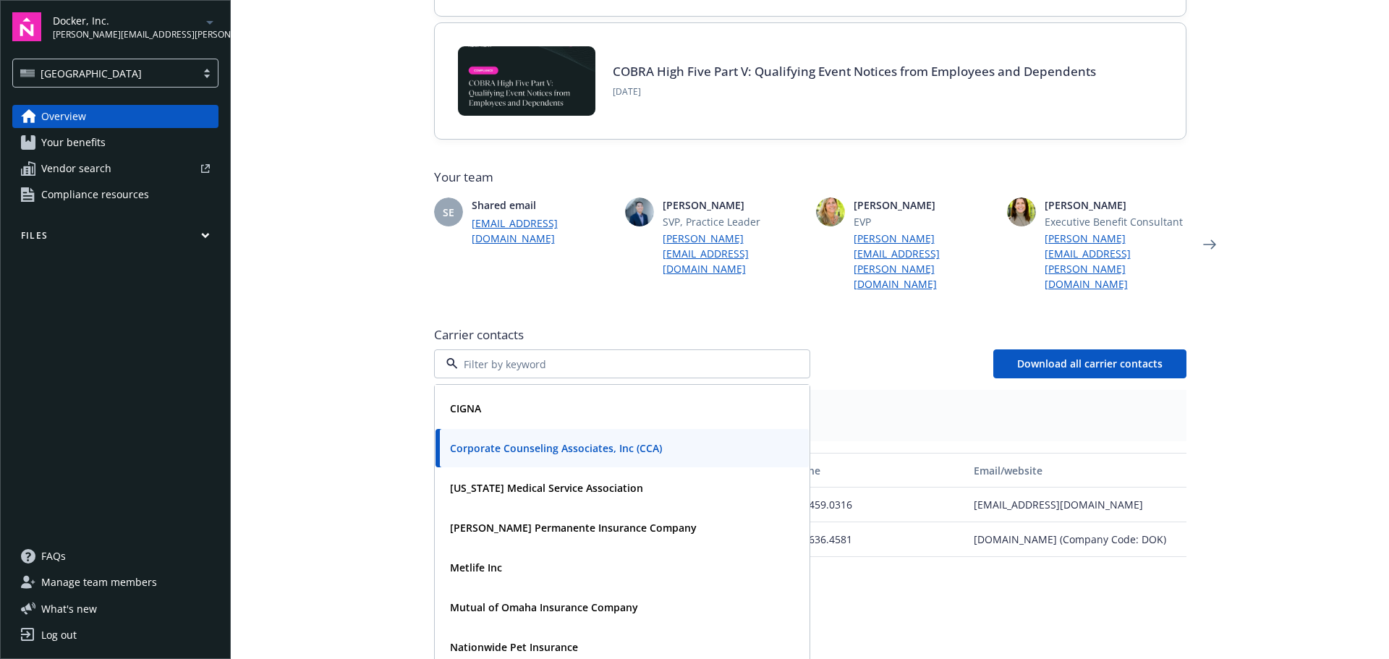
click at [83, 136] on span "Your benefits" at bounding box center [73, 142] width 64 height 23
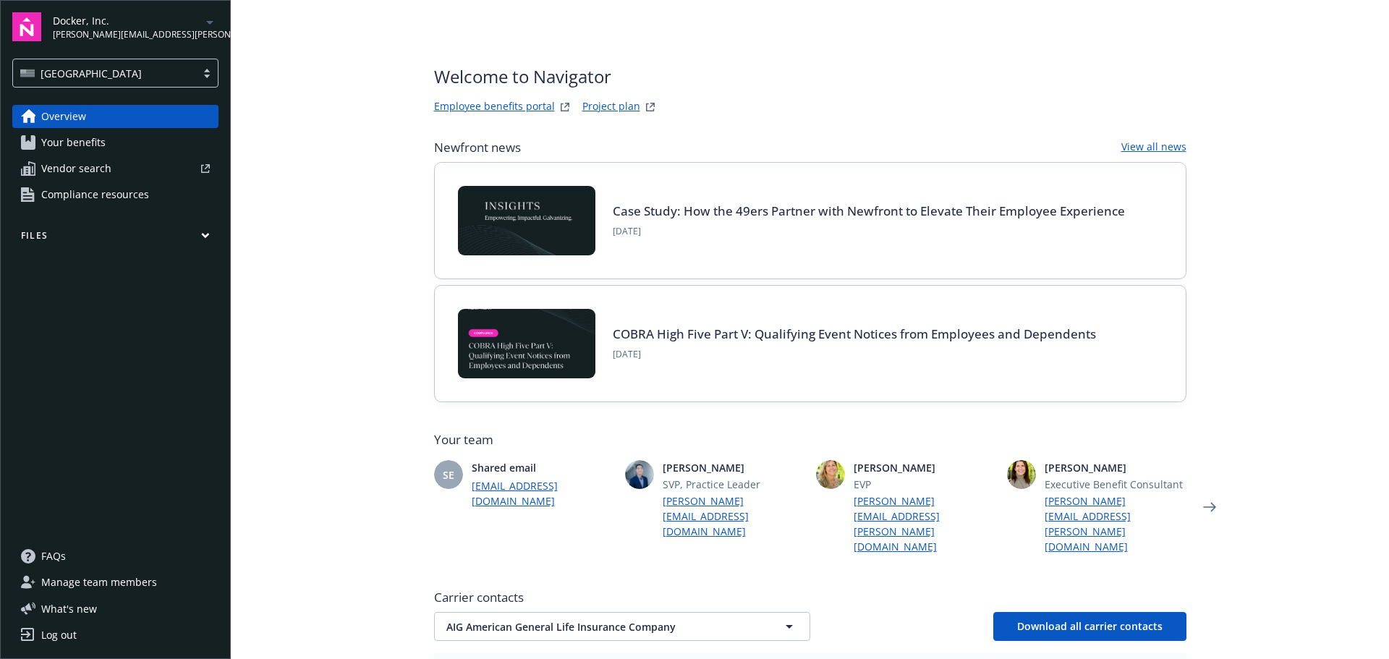
click at [72, 25] on span "Docker, Inc." at bounding box center [127, 20] width 148 height 15
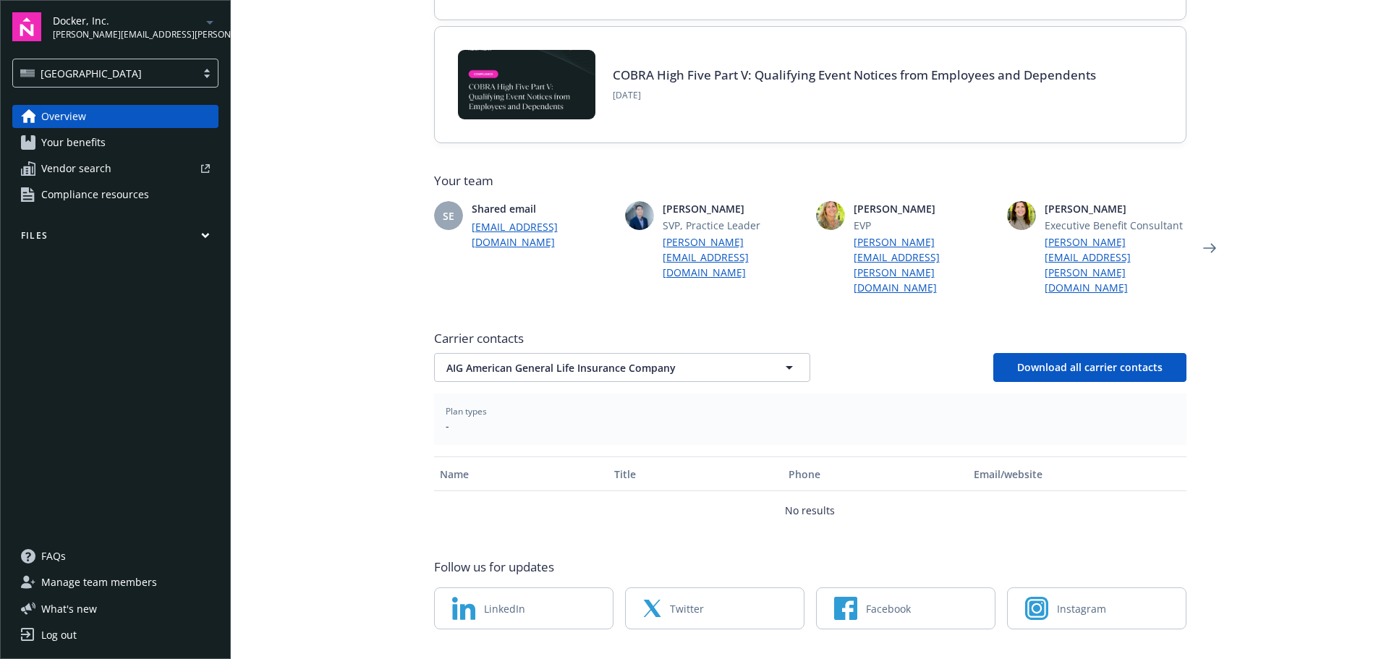
scroll to position [263, 0]
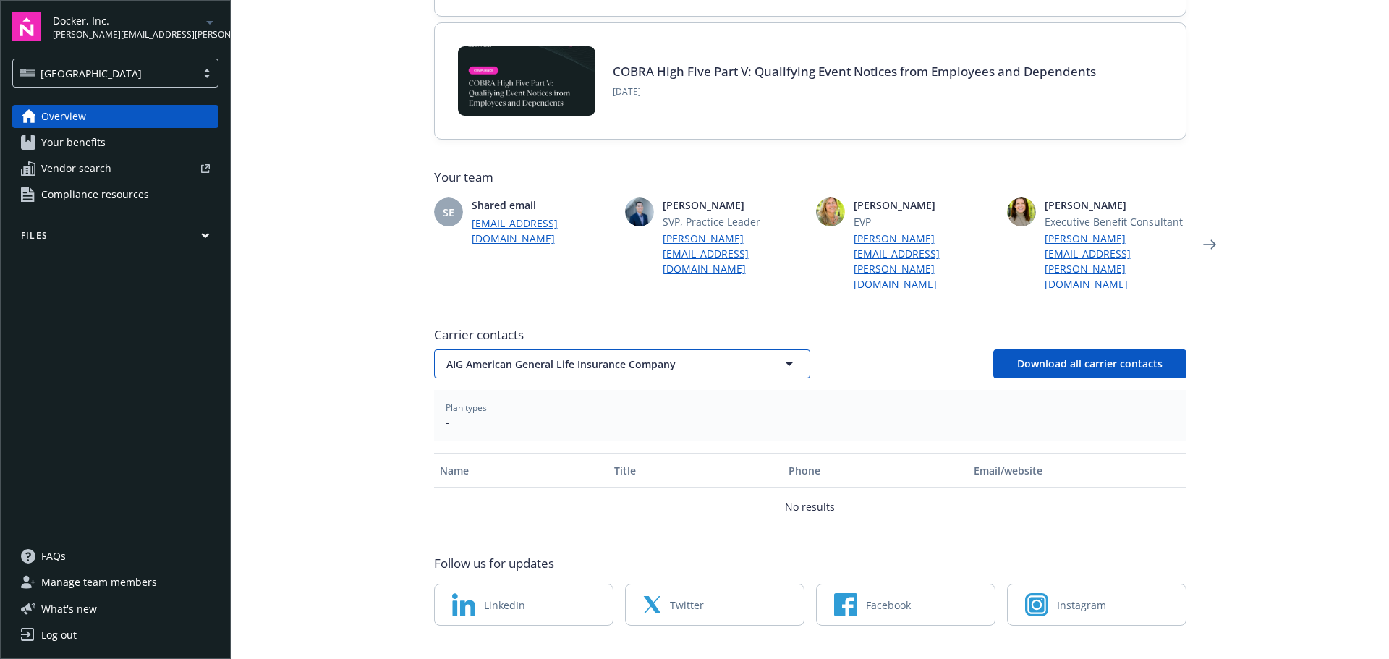
click at [472, 357] on span "AIG American General Life Insurance Company" at bounding box center [597, 364] width 301 height 15
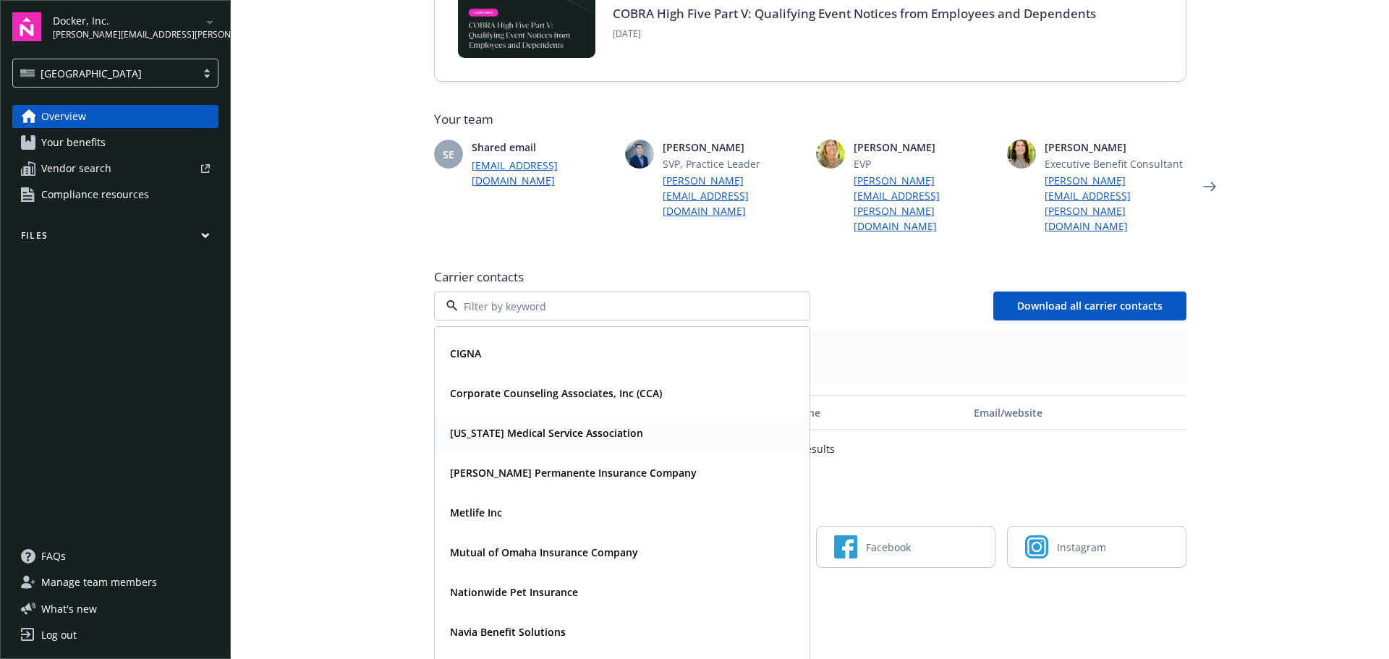
scroll to position [116, 0]
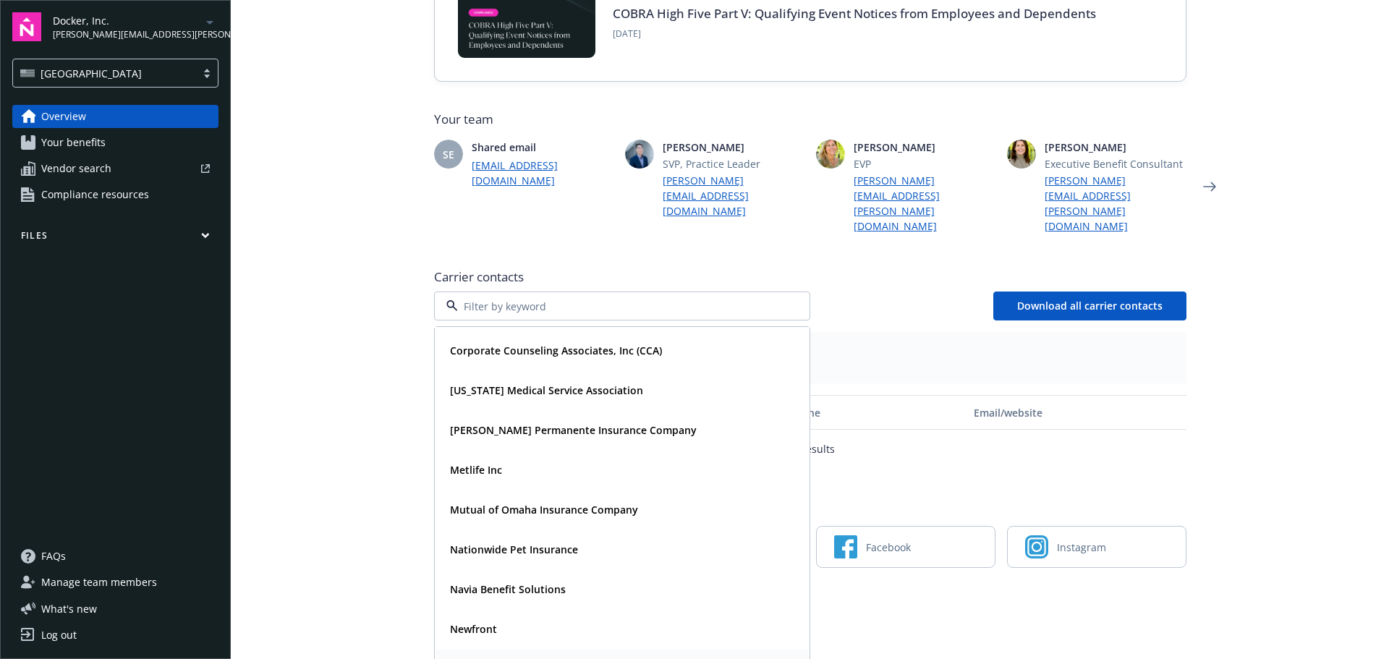
click at [520, 659] on strong "Vision Service Plan" at bounding box center [496, 669] width 93 height 14
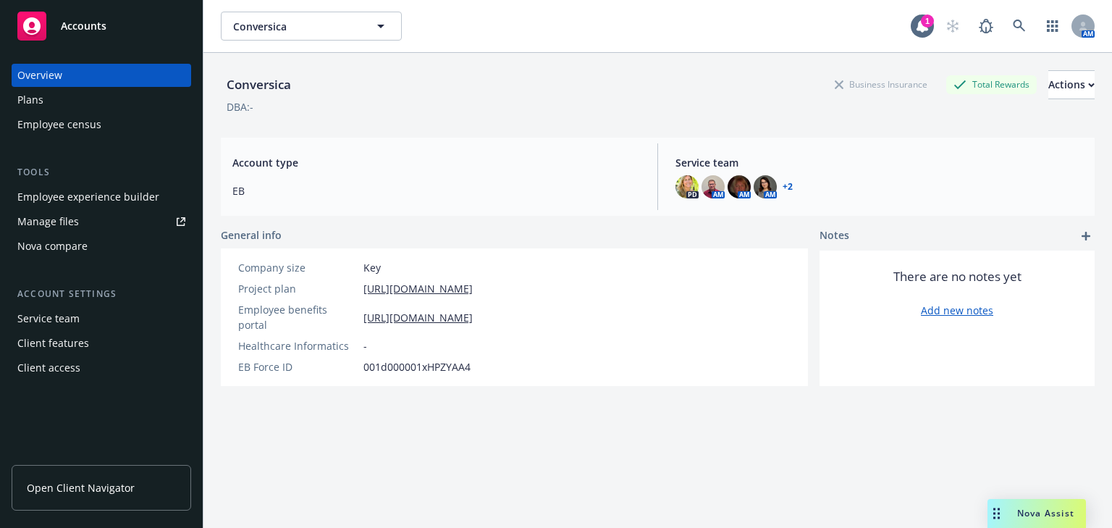
click at [45, 219] on div "Manage files" at bounding box center [48, 221] width 62 height 23
click at [59, 226] on div "Manage files" at bounding box center [48, 221] width 62 height 23
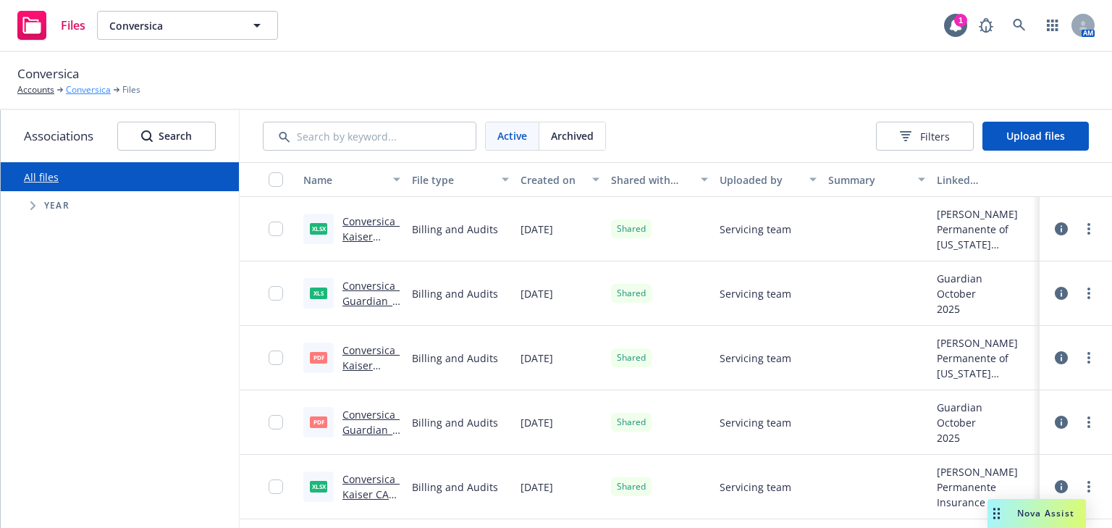
click at [84, 91] on link "Conversica" at bounding box center [88, 89] width 45 height 13
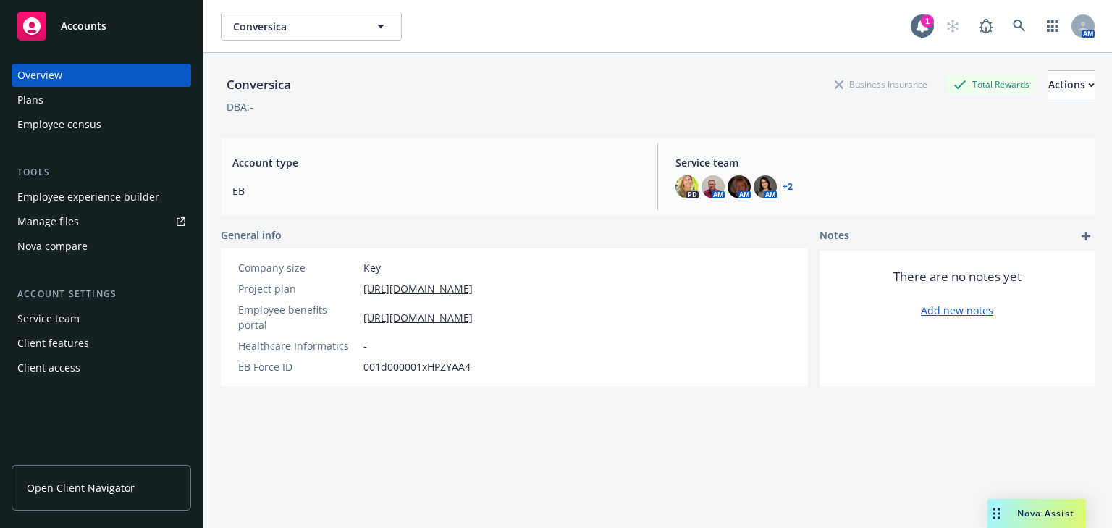
click at [59, 222] on div "Manage files" at bounding box center [48, 221] width 62 height 23
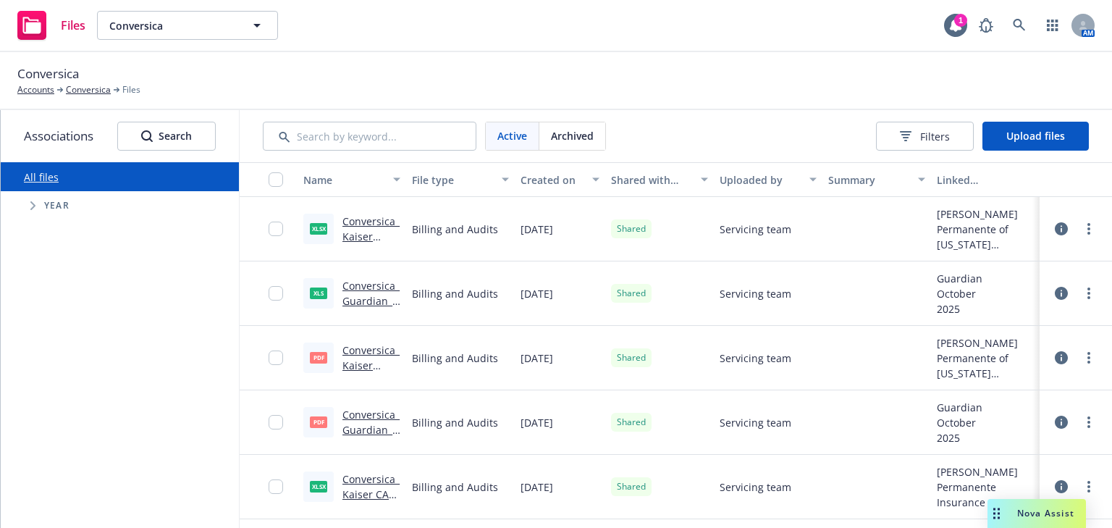
click at [493, 182] on div "File type" at bounding box center [460, 179] width 97 height 15
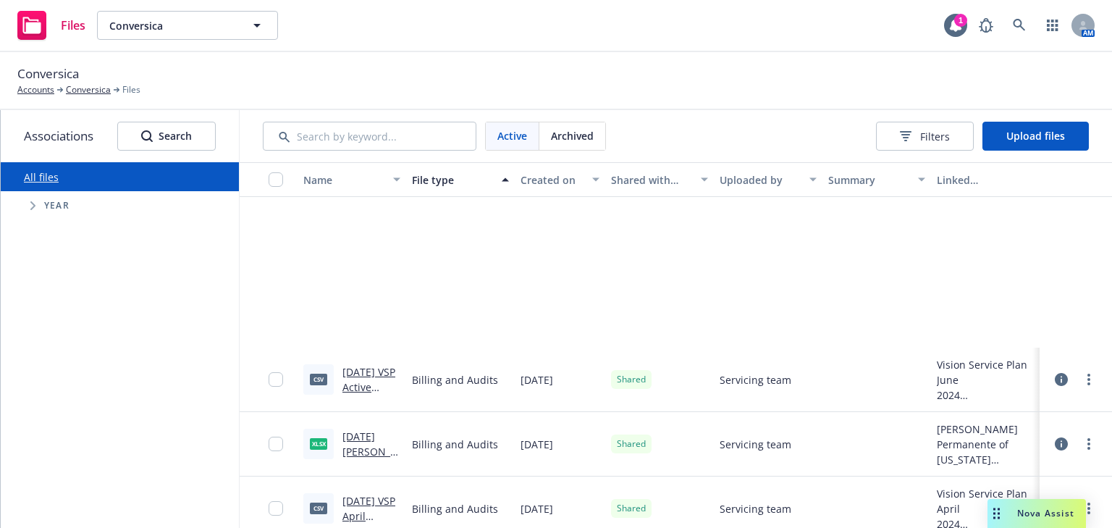
scroll to position [15863, 0]
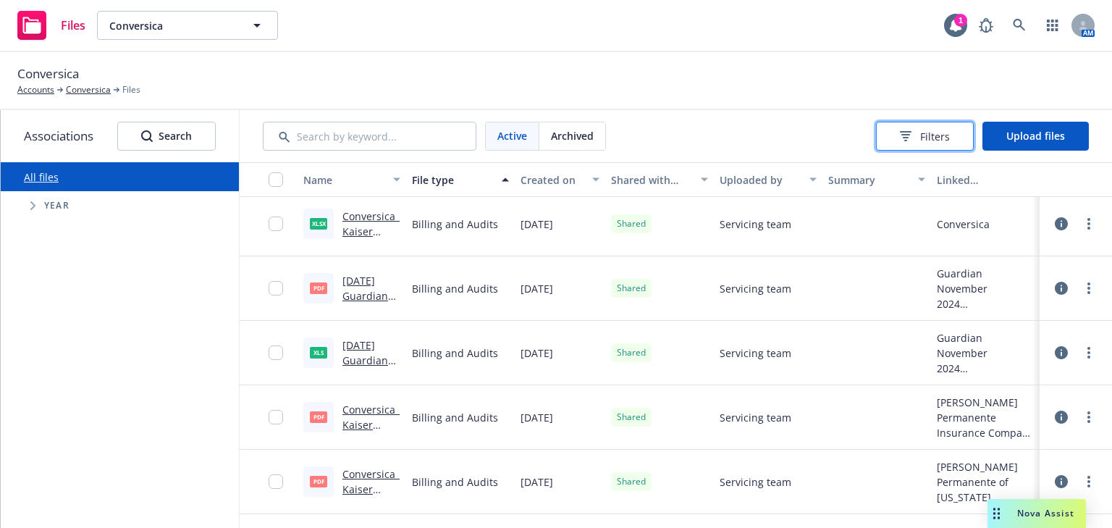
click at [919, 146] on button "Filters" at bounding box center [925, 136] width 98 height 29
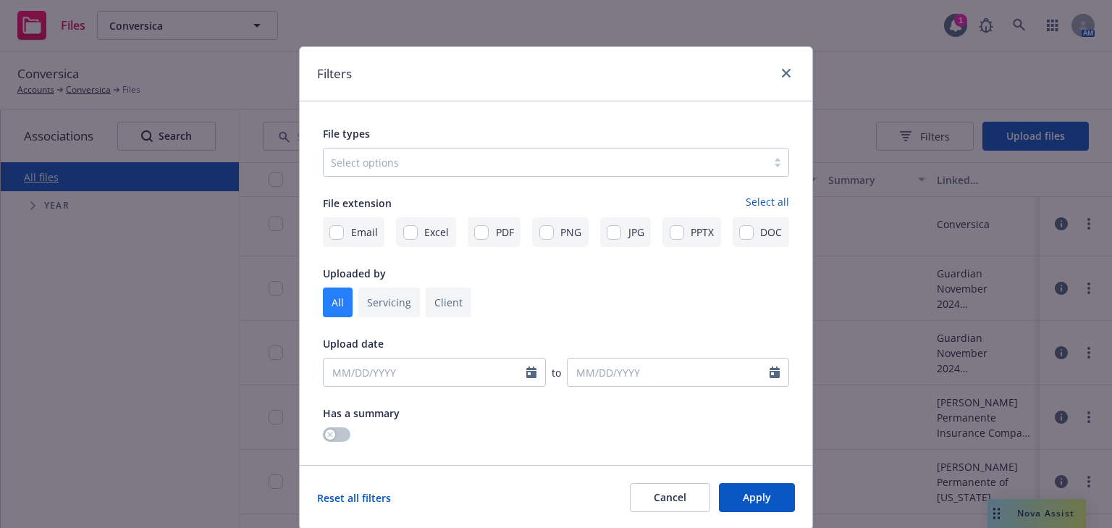
click at [375, 165] on div at bounding box center [545, 161] width 428 height 17
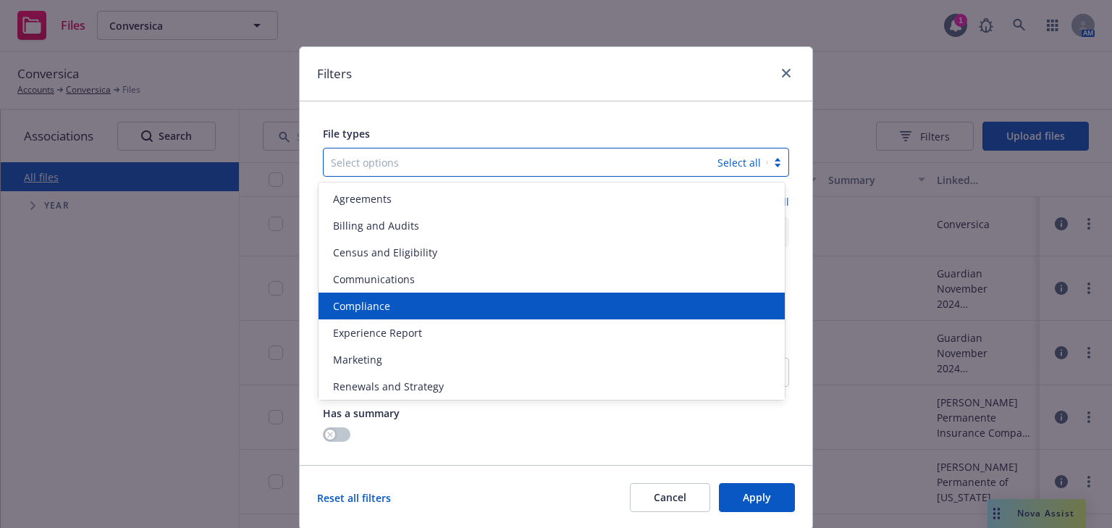
click at [360, 305] on span "Compliance" at bounding box center [361, 305] width 57 height 15
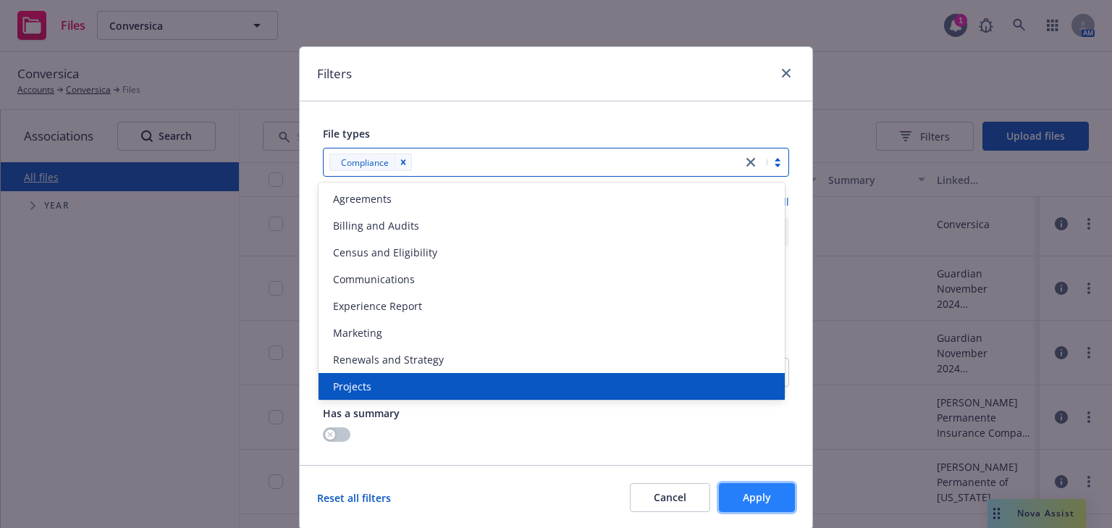
click at [747, 499] on span "Apply" at bounding box center [756, 497] width 28 height 14
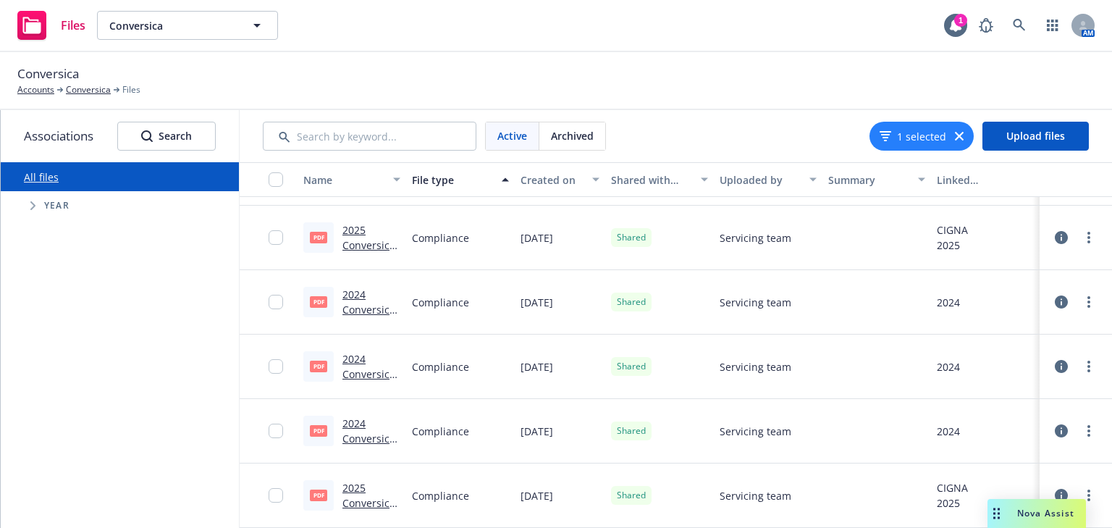
scroll to position [52, 0]
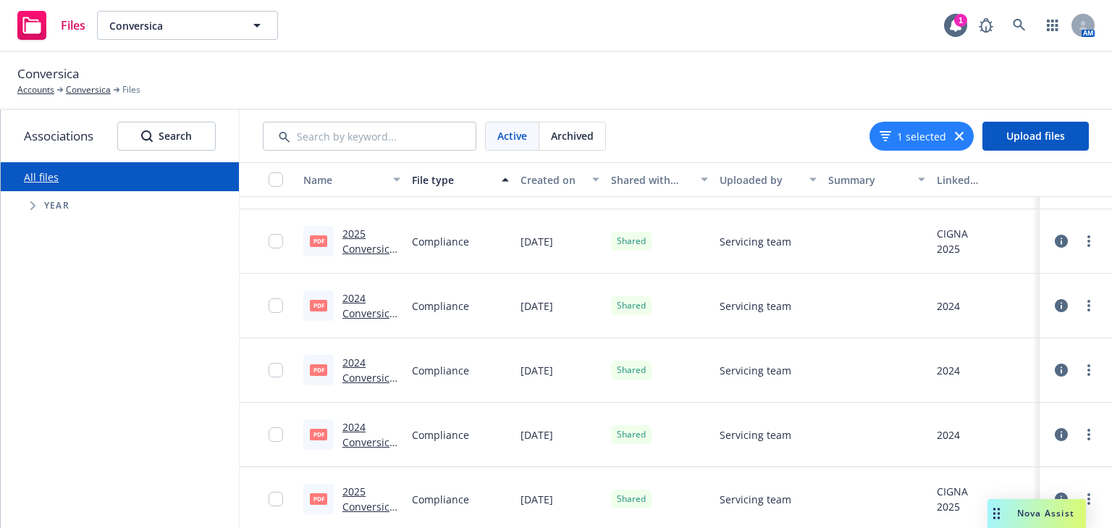
click at [355, 244] on link "2025 Conversica Illinois Compliance Disclosure - Cigna HDHP.pdf" at bounding box center [370, 279] width 57 height 105
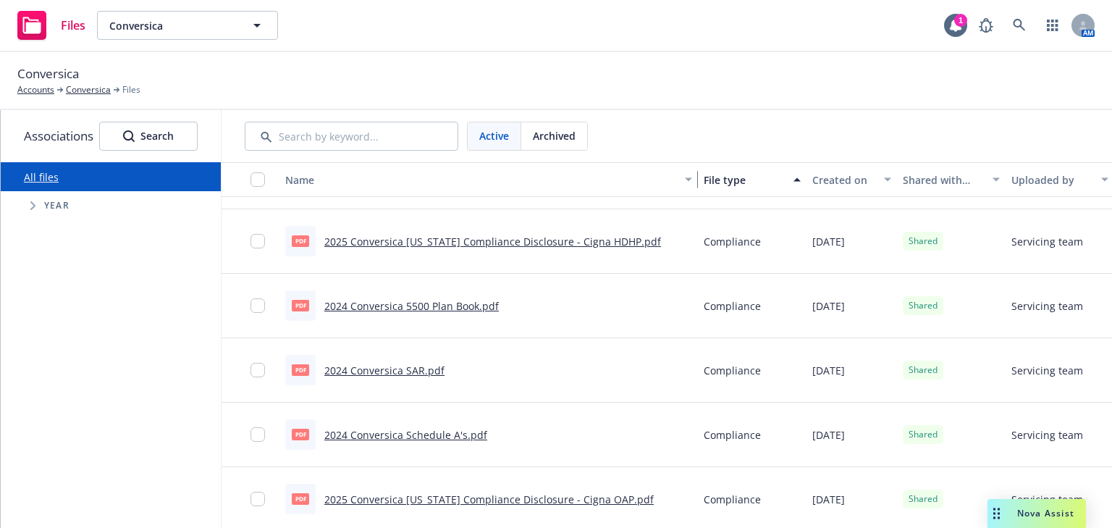
drag, startPoint x: 395, startPoint y: 181, endPoint x: 705, endPoint y: 190, distance: 309.8
click at [705, 190] on div "Name File type Created on Shared with client Uploaded by Summary Linked associa…" at bounding box center [812, 179] width 1182 height 35
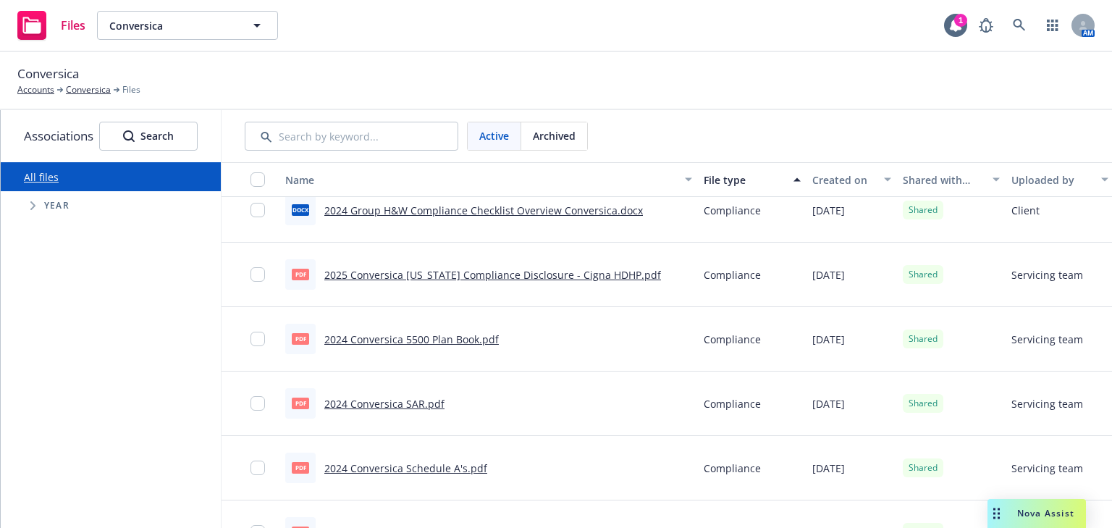
scroll to position [0, 0]
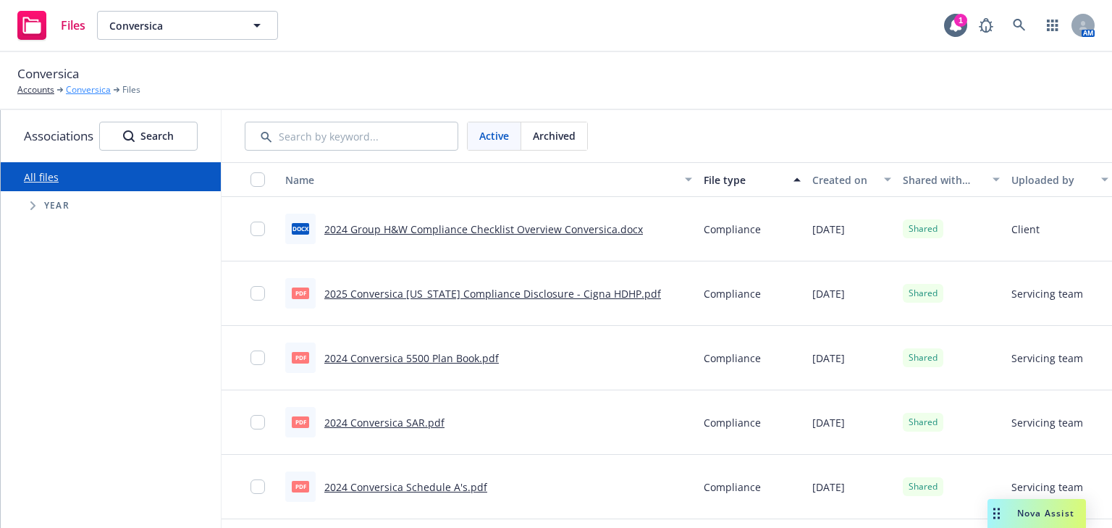
click at [75, 93] on link "Conversica" at bounding box center [88, 89] width 45 height 13
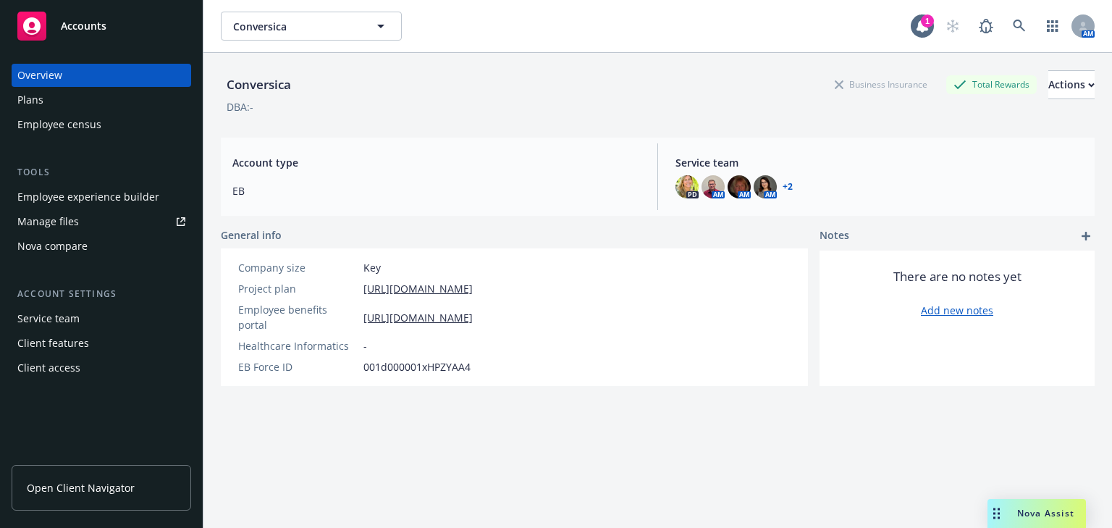
click at [58, 206] on div "Employee experience builder" at bounding box center [88, 196] width 142 height 23
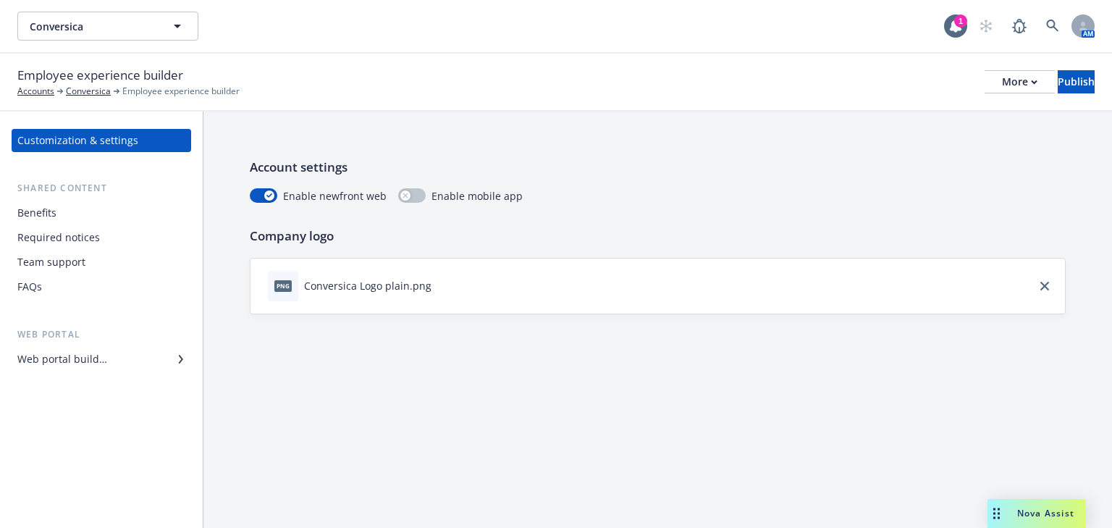
click at [49, 355] on div "Web portal builder" at bounding box center [62, 358] width 90 height 23
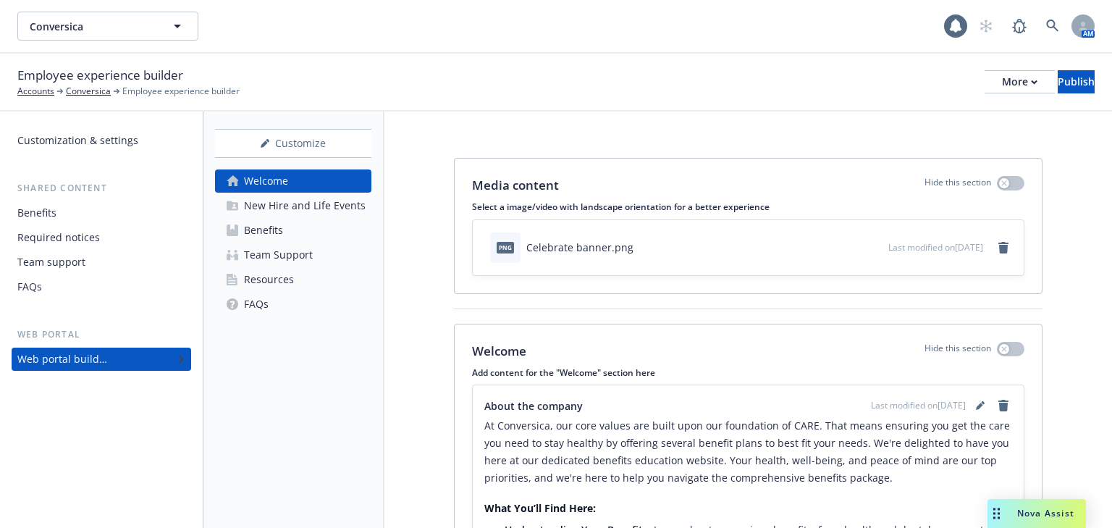
click at [266, 279] on div "Resources" at bounding box center [269, 279] width 50 height 23
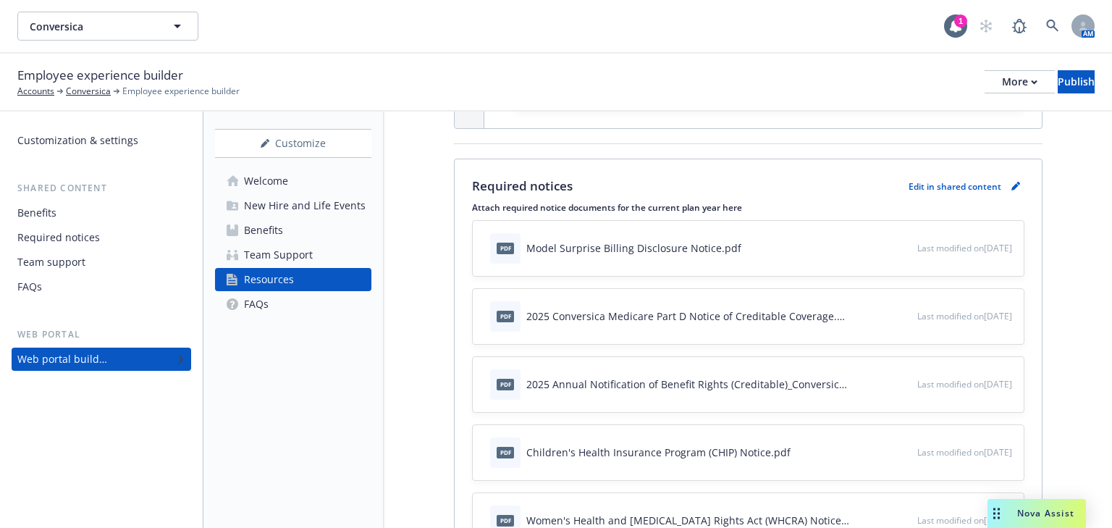
scroll to position [347, 0]
click at [1011, 190] on icon "pencil" at bounding box center [1015, 185] width 9 height 9
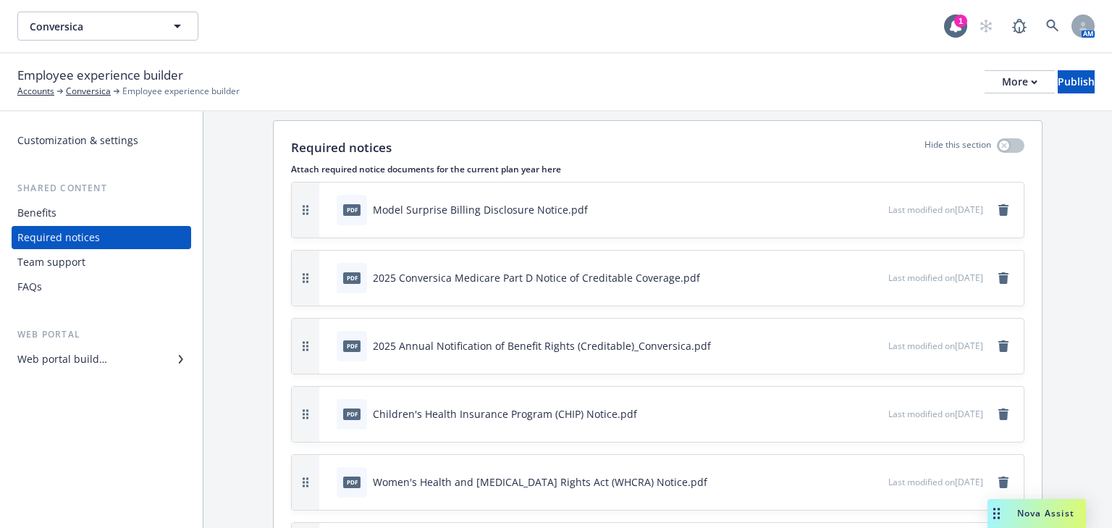
scroll to position [58, 0]
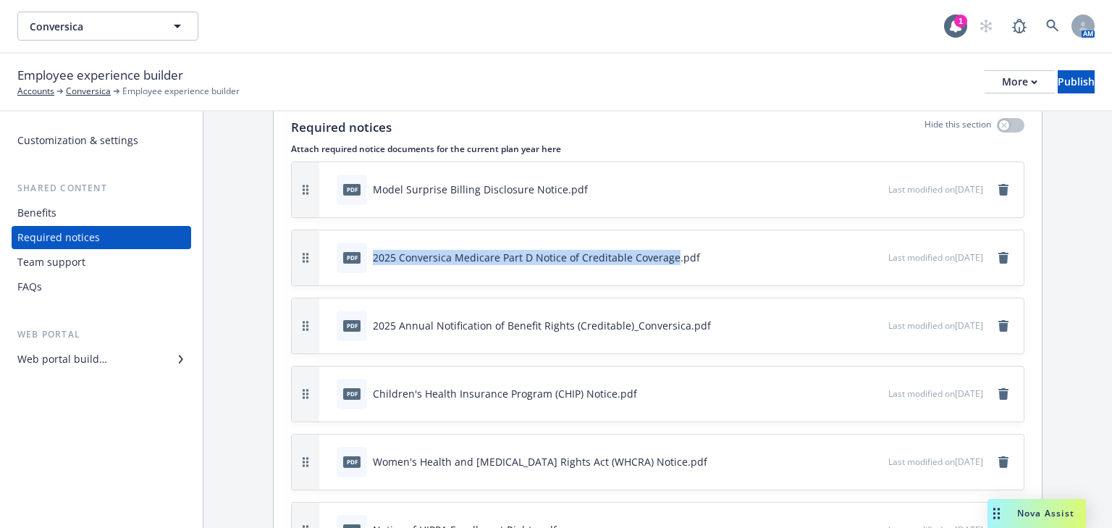
drag, startPoint x: 669, startPoint y: 257, endPoint x: 397, endPoint y: 266, distance: 272.2
click at [376, 247] on div "pdf 2025 Conversica Medicare Part D Notice of Creditable Coverage.pdf" at bounding box center [518, 257] width 363 height 30
click at [397, 258] on div "2025 Conversica Medicare Part D Notice of Creditable Coverage.pdf" at bounding box center [536, 257] width 327 height 15
click at [604, 266] on div "pdf 2025 Conversica Medicare Part D Notice of Creditable Coverage.pdf" at bounding box center [518, 257] width 363 height 30
drag, startPoint x: 669, startPoint y: 258, endPoint x: 388, endPoint y: 259, distance: 281.5
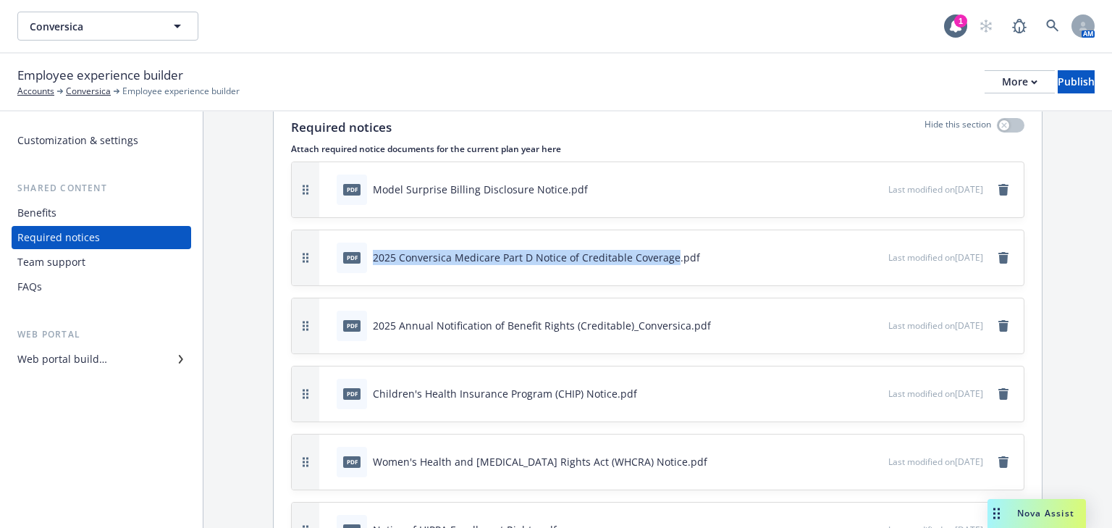
click at [371, 259] on div "pdf 2025 Conversica Medicare Part D Notice of Creditable Coverage.pdf" at bounding box center [518, 257] width 363 height 30
copy div "2025 Conversica Medicare Part D Notice of Creditable Coverage"
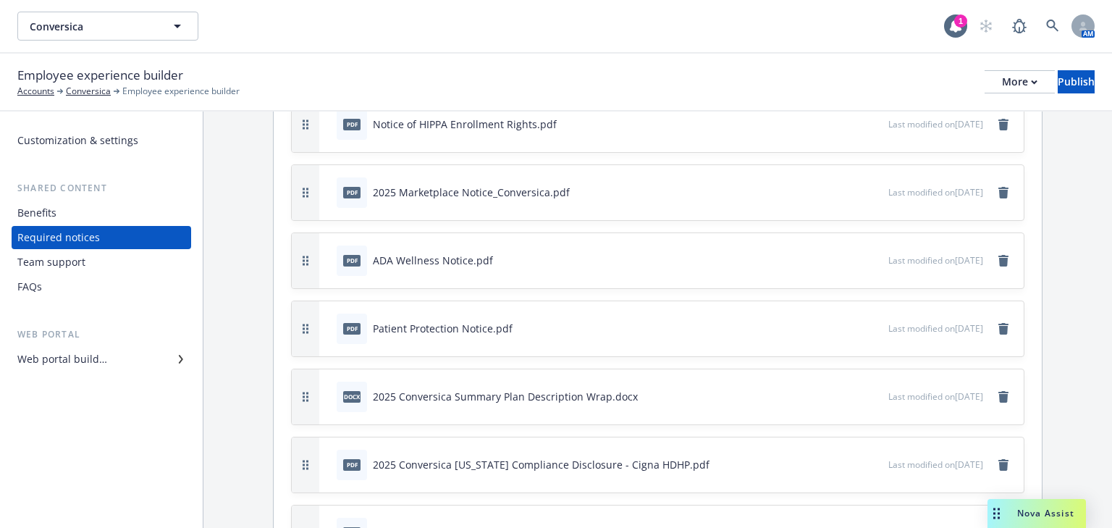
scroll to position [672, 0]
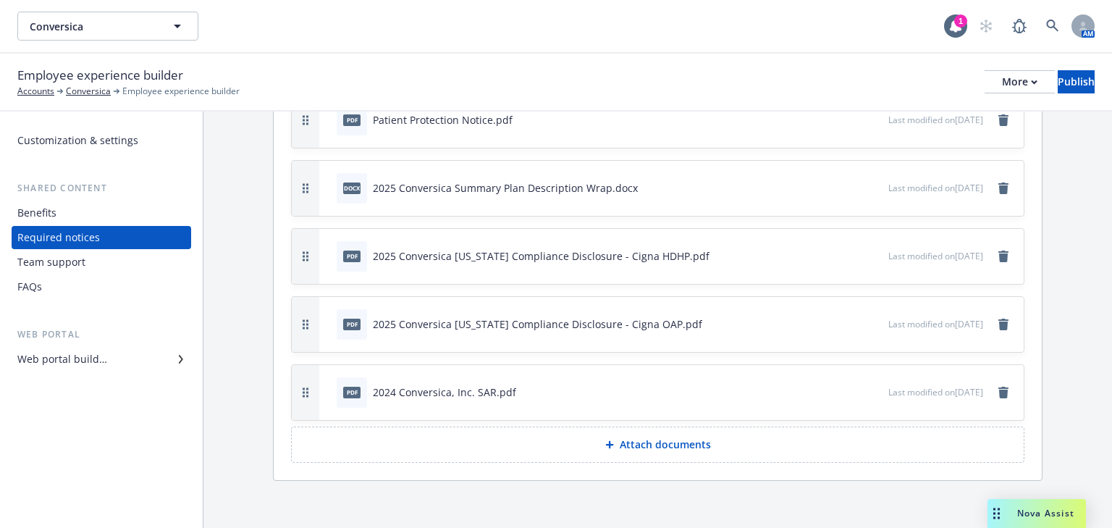
click at [643, 446] on p "Attach documents" at bounding box center [664, 444] width 91 height 14
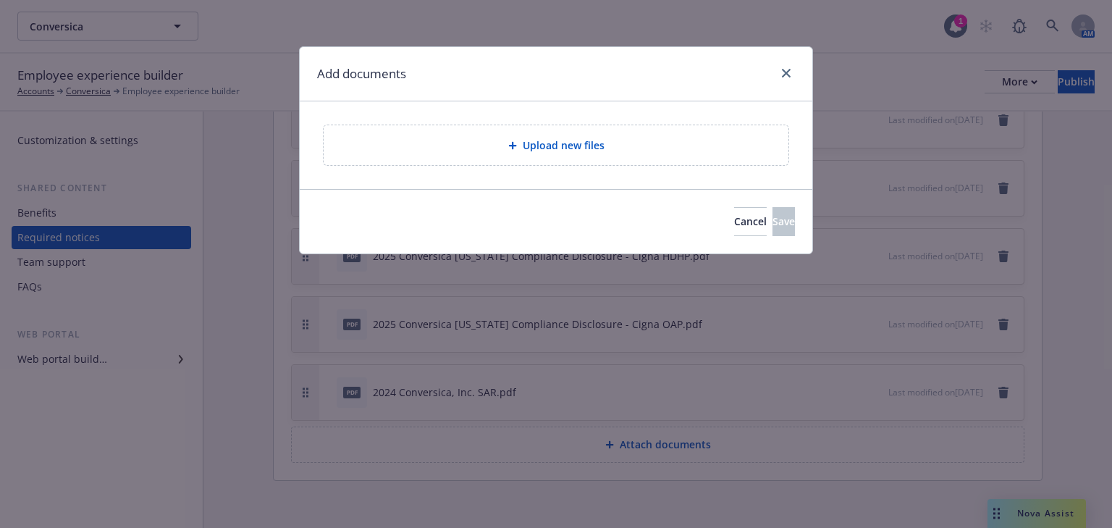
click at [558, 145] on span "Upload new files" at bounding box center [563, 144] width 82 height 15
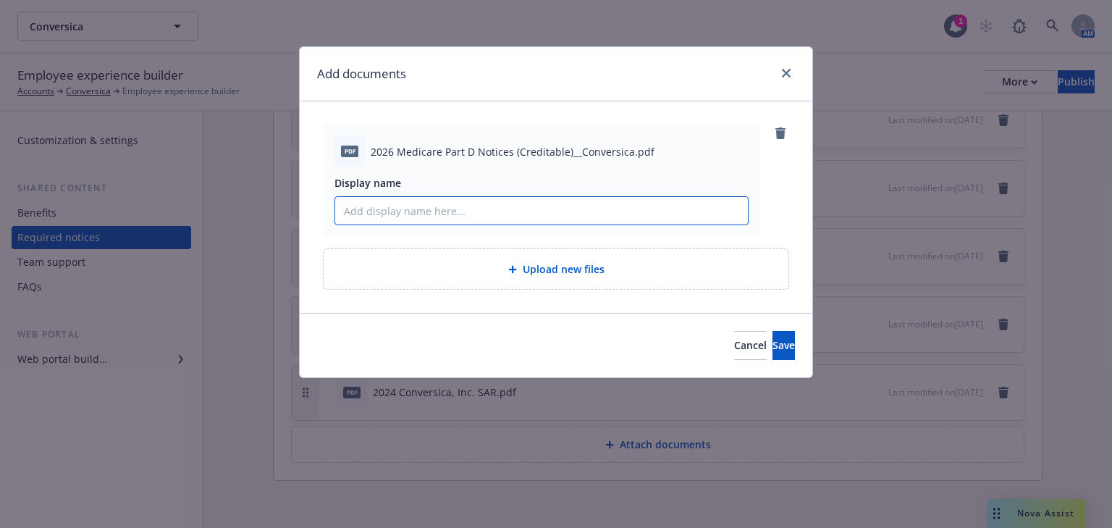
click at [402, 206] on input "Display name" at bounding box center [541, 210] width 412 height 27
paste input "2025 Conversica Medicare Part D Notice of Creditable Coverage"
click at [366, 208] on input "2025 Conversica Medicare Part D Notice of Creditable Coverage" at bounding box center [541, 210] width 412 height 27
type input "2026 Conversica Medicare Part D Notice of Creditable Coverage"
click at [772, 344] on span "Save" at bounding box center [783, 345] width 22 height 14
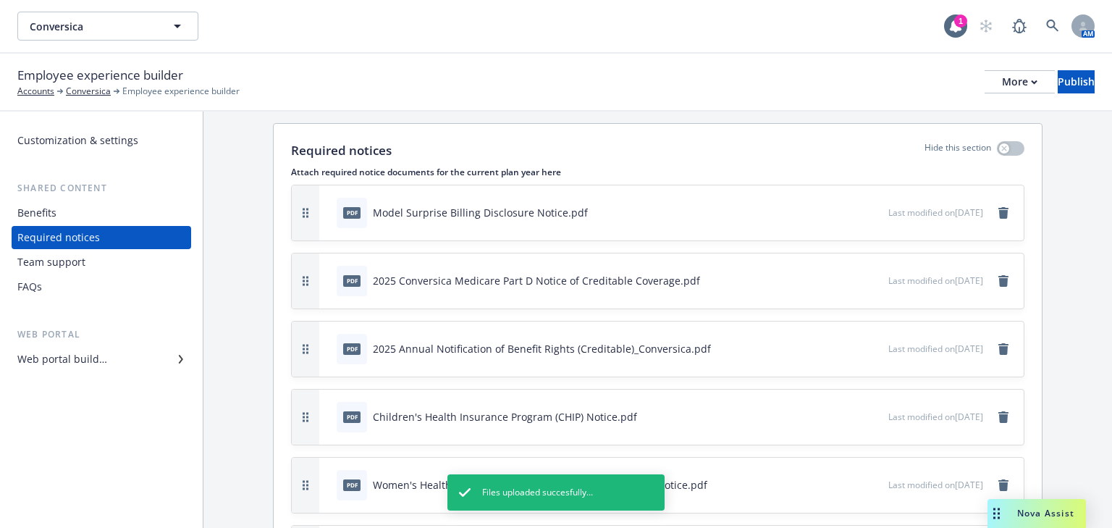
scroll to position [0, 0]
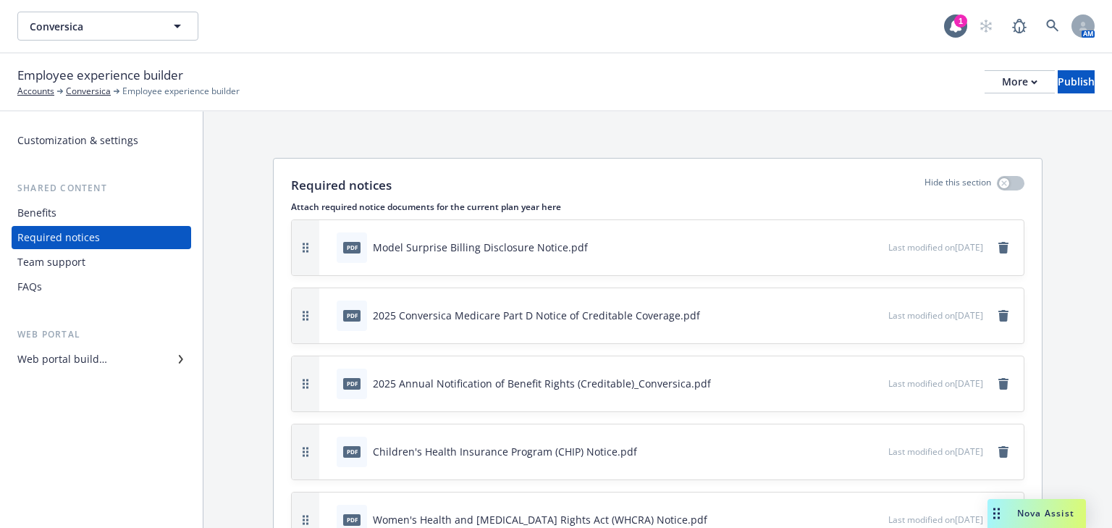
click at [824, 315] on icon "button" at bounding box center [827, 315] width 7 height 7
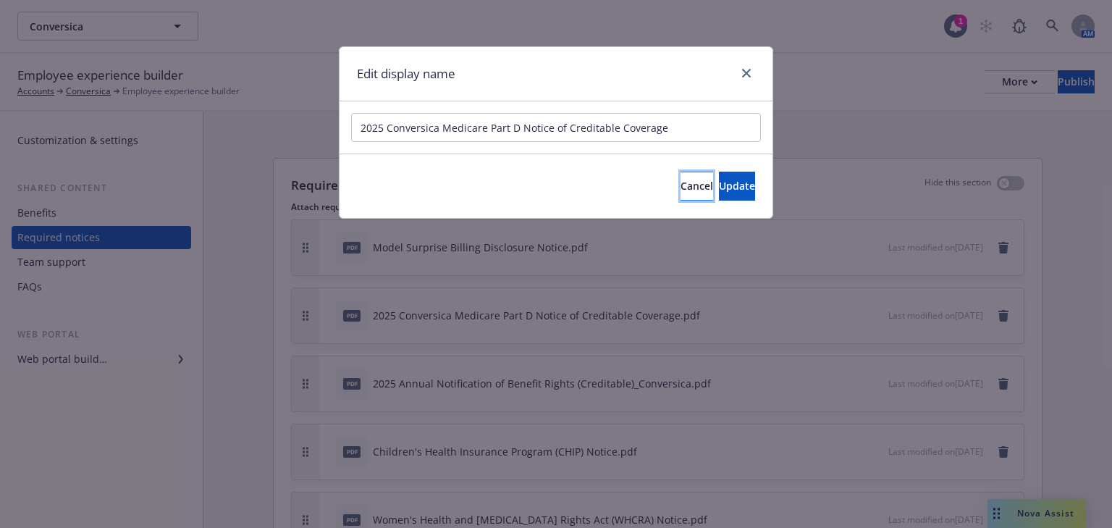
click at [680, 191] on button "Cancel" at bounding box center [696, 186] width 33 height 29
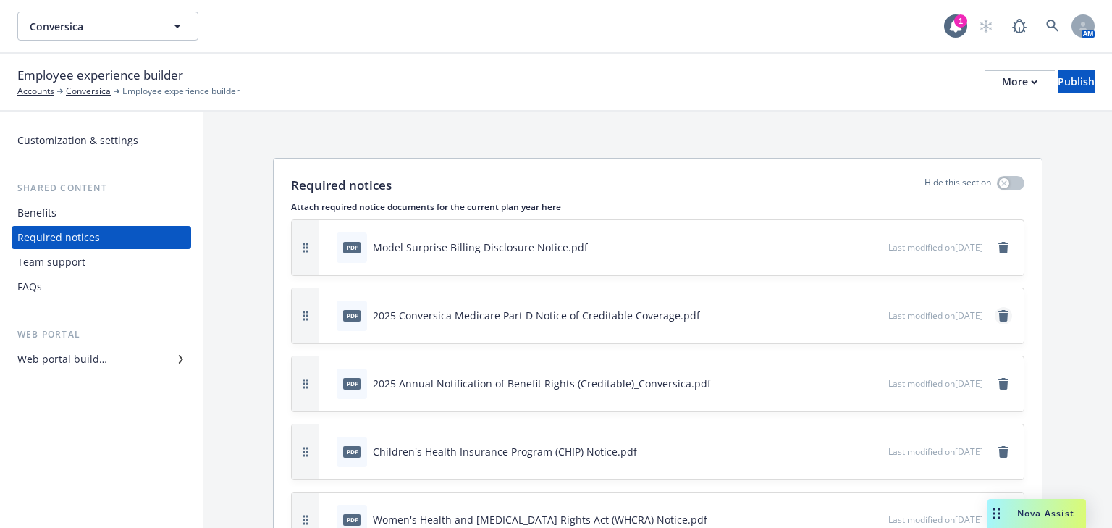
click at [998, 315] on icon "remove" at bounding box center [1003, 316] width 10 height 12
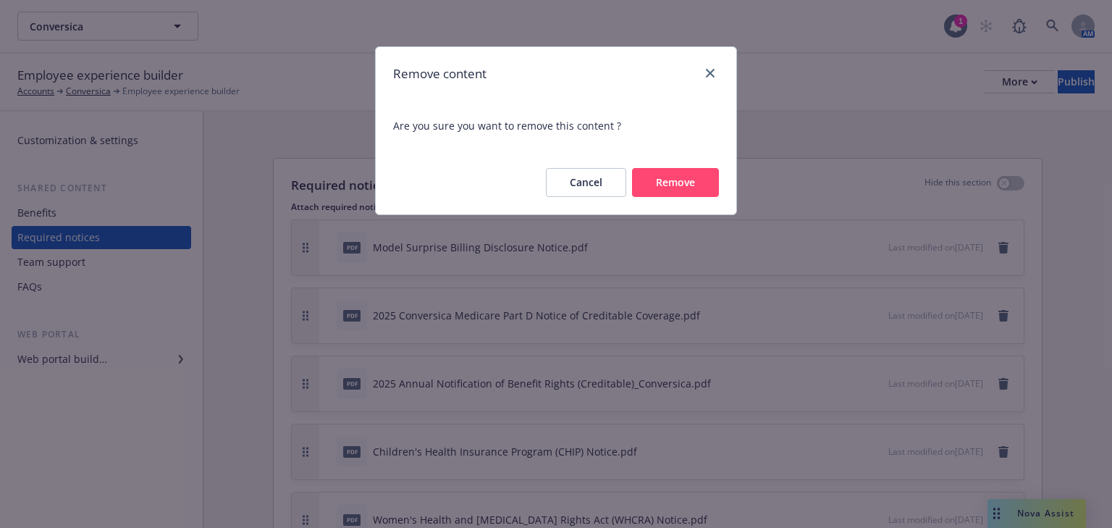
click at [672, 191] on button "Remove" at bounding box center [675, 182] width 87 height 29
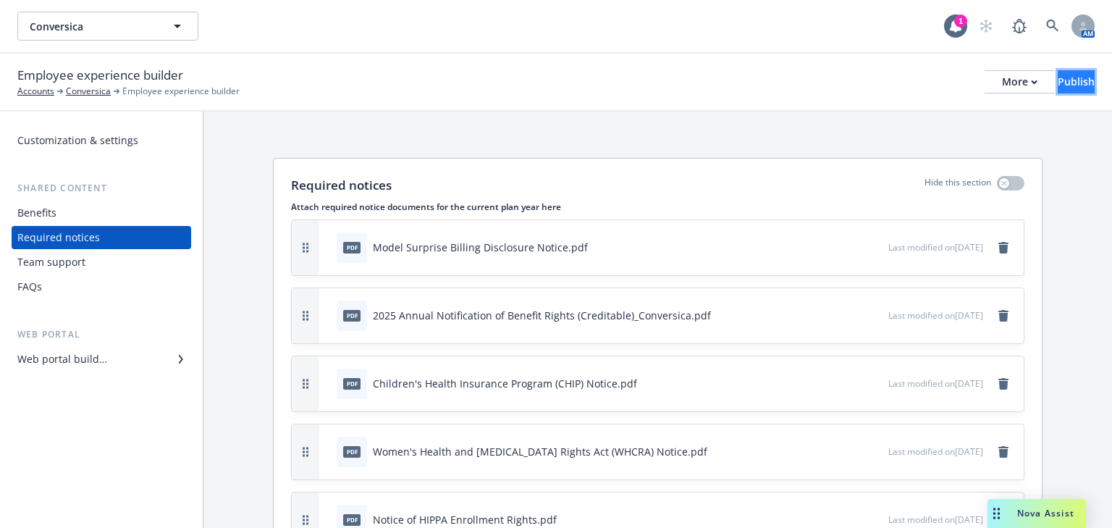
drag, startPoint x: 1037, startPoint y: 77, endPoint x: 1024, endPoint y: 74, distance: 13.5
click at [1057, 77] on div "Publish" at bounding box center [1075, 82] width 37 height 22
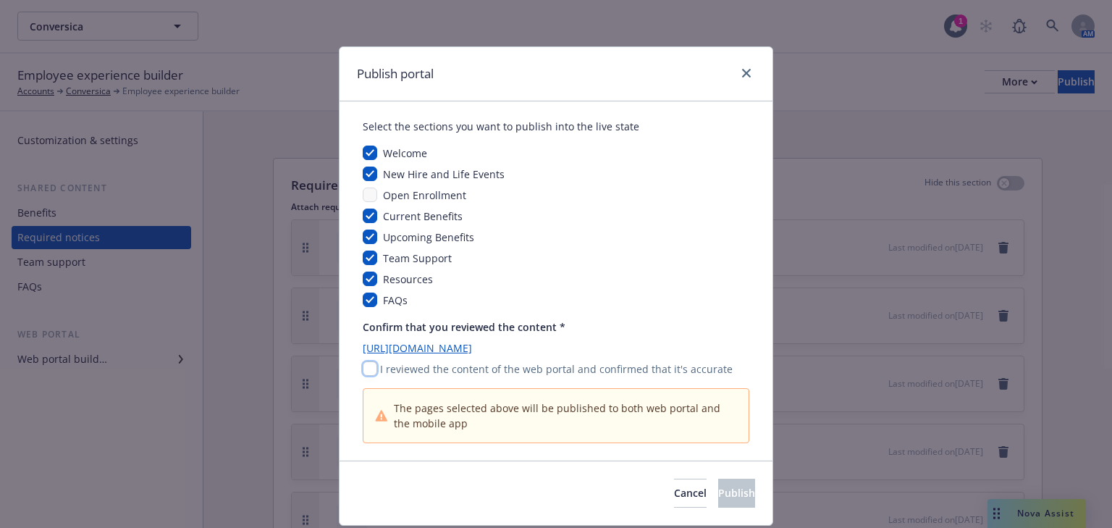
click at [363, 366] on input "checkbox" at bounding box center [370, 368] width 14 height 14
checkbox input "true"
click at [718, 494] on span "Publish" at bounding box center [736, 493] width 37 height 14
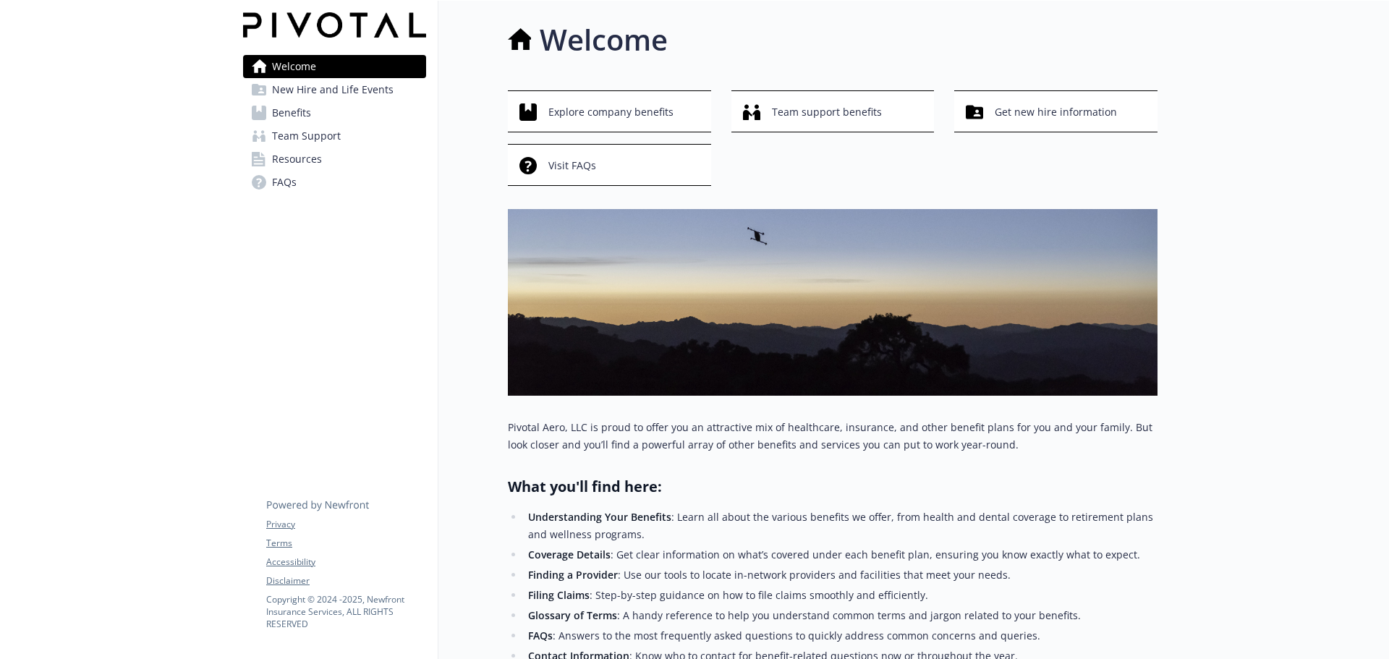
drag, startPoint x: 376, startPoint y: 3, endPoint x: 225, endPoint y: 186, distance: 237.5
click at [225, 186] on div at bounding box center [116, 460] width 232 height 918
click at [281, 164] on span "Resources" at bounding box center [297, 159] width 50 height 23
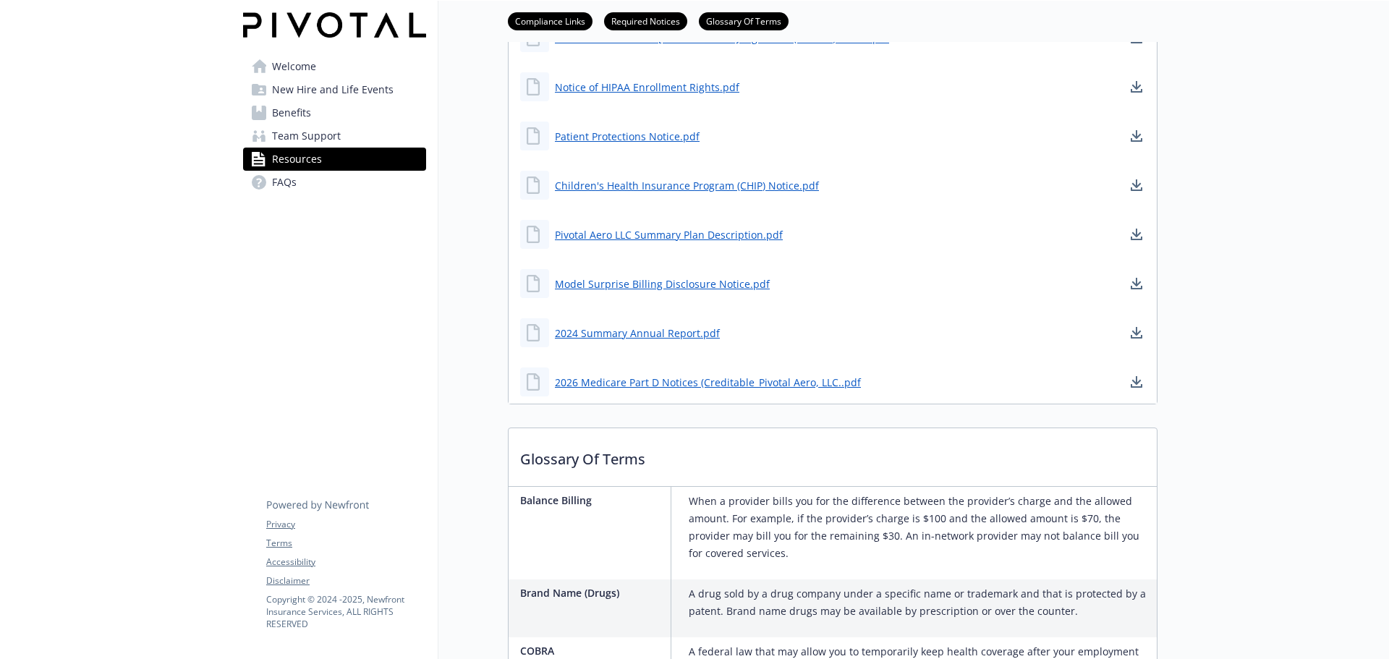
scroll to position [579, 0]
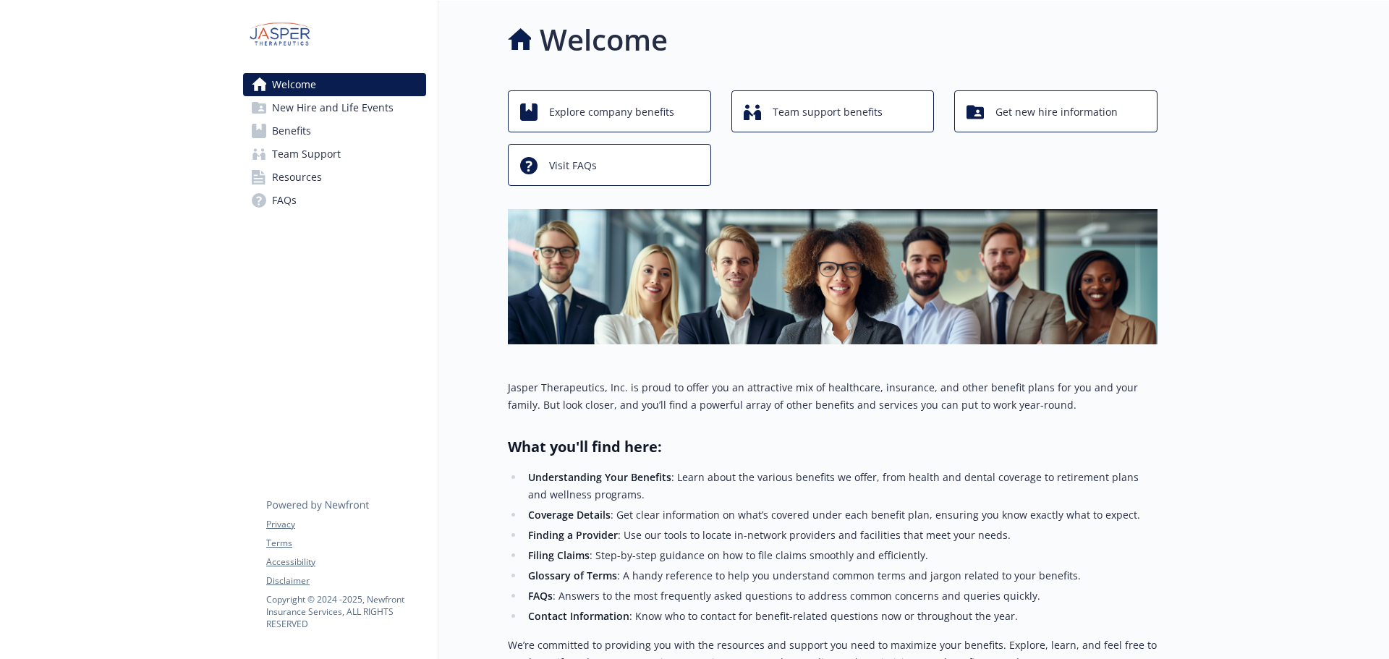
click at [290, 169] on span "Resources" at bounding box center [297, 177] width 50 height 23
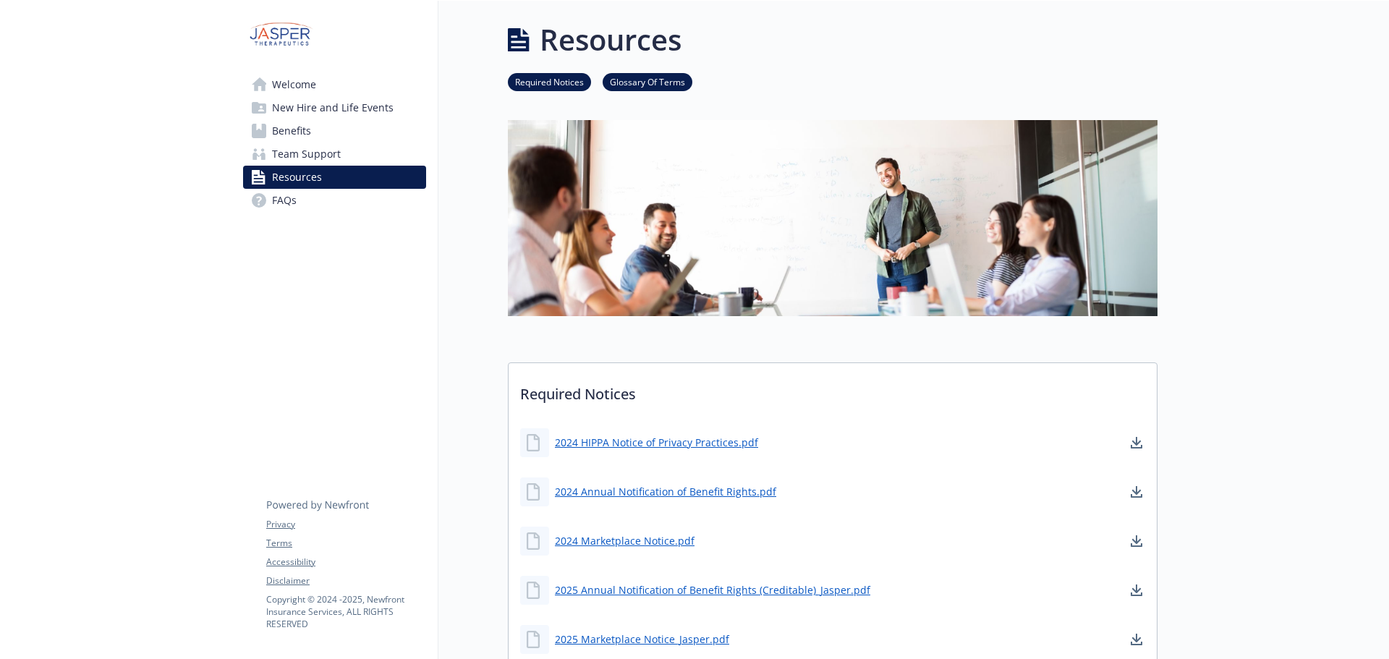
drag, startPoint x: 319, startPoint y: 0, endPoint x: 1057, endPoint y: 67, distance: 741.1
click at [1096, 81] on ul "Required Notices Glossary Of Terms" at bounding box center [833, 82] width 650 height 18
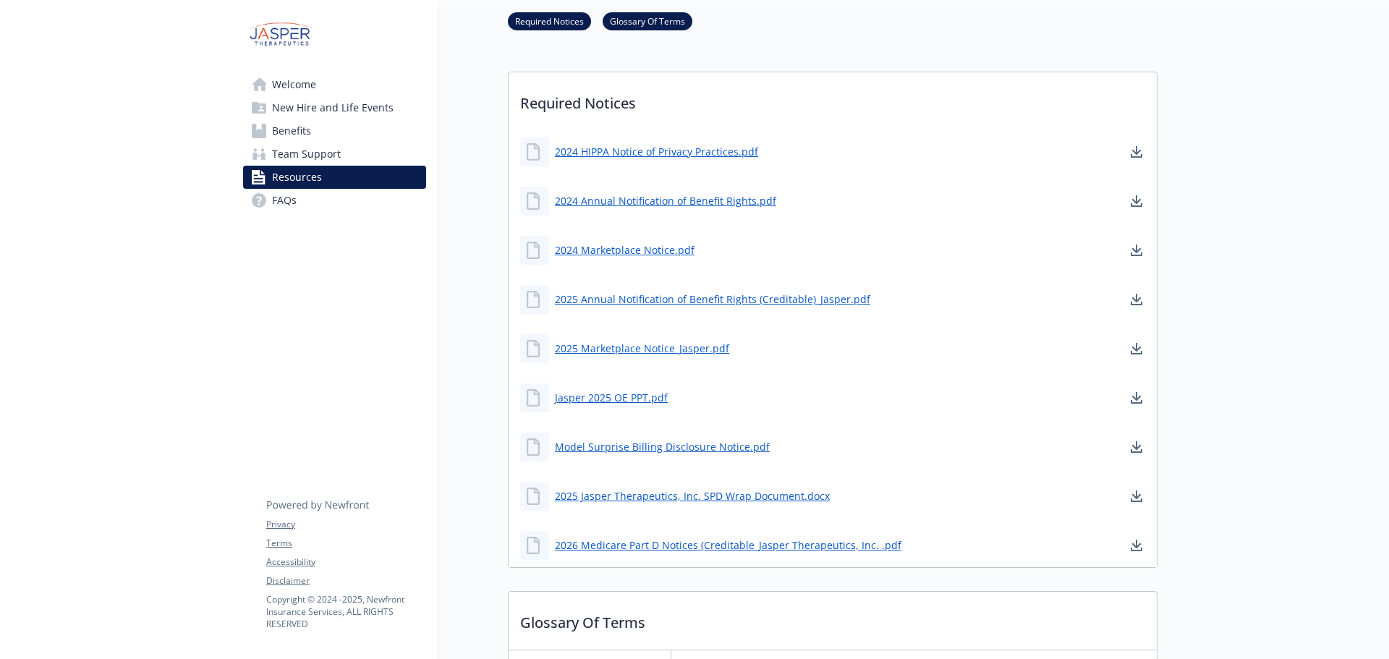
scroll to position [289, 0]
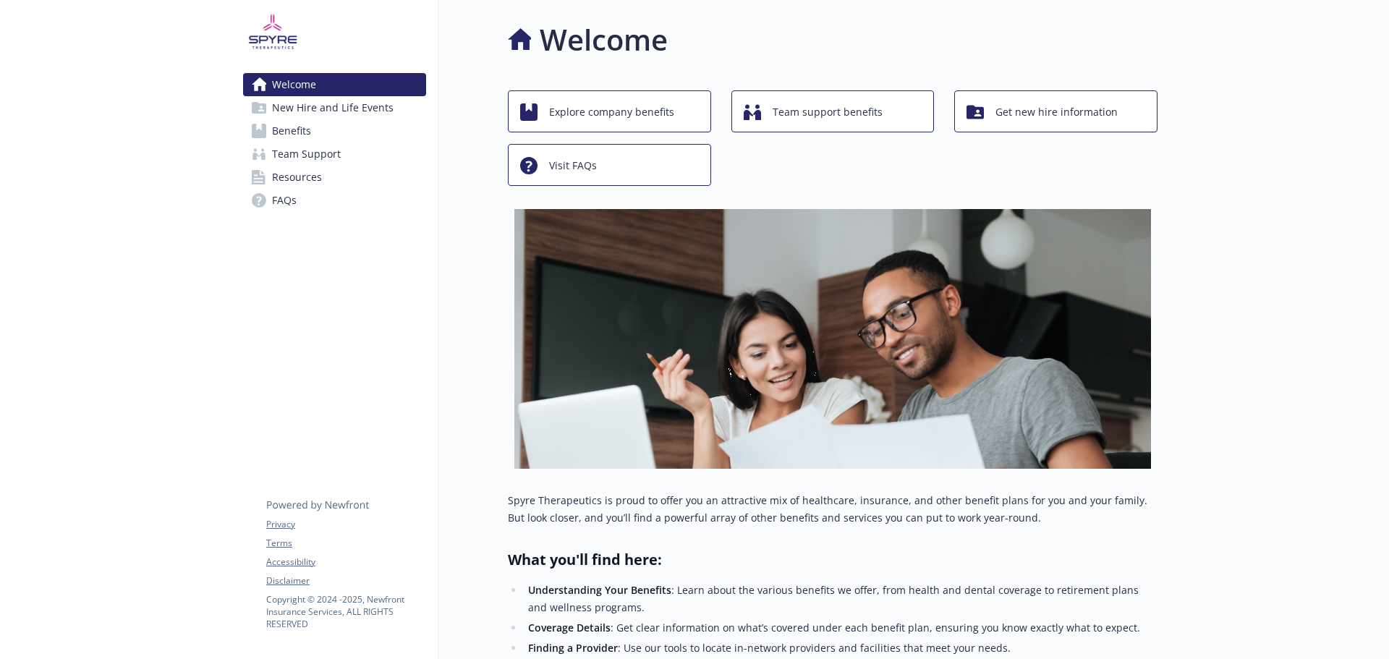
click at [314, 176] on span "Resources" at bounding box center [297, 177] width 50 height 23
